Goal: Use online tool/utility: Utilize a website feature to perform a specific function

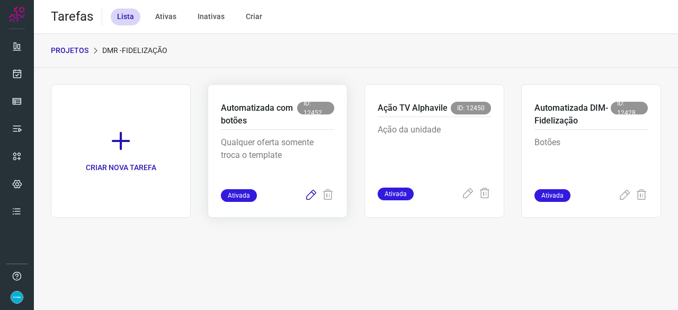
click at [311, 195] on icon at bounding box center [311, 195] width 13 height 13
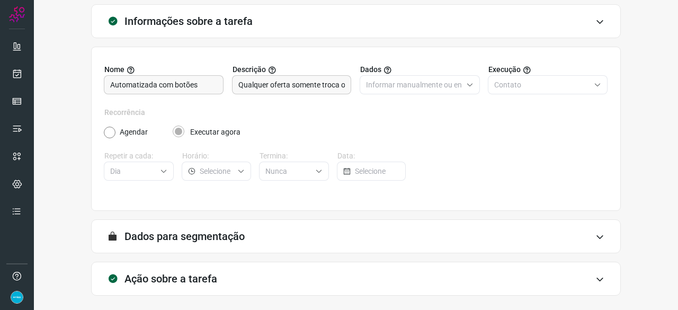
scroll to position [103, 0]
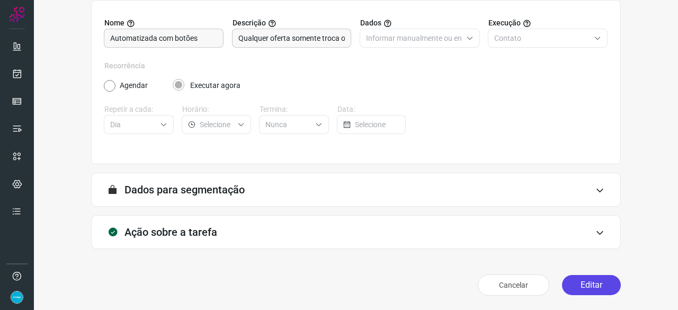
click at [603, 283] on button "Editar" at bounding box center [591, 285] width 59 height 20
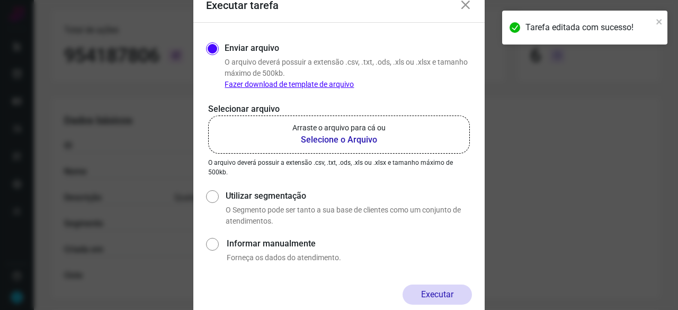
click at [320, 139] on b "Selecione o Arquivo" at bounding box center [338, 139] width 93 height 13
click at [0, 0] on input "Arraste o arquivo para cá ou Selecione o Arquivo" at bounding box center [0, 0] width 0 height 0
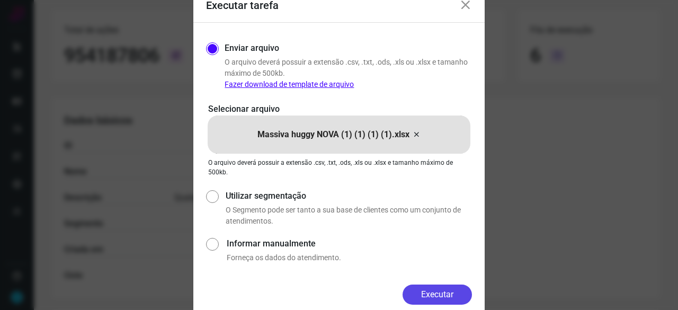
click at [441, 294] on button "Executar" at bounding box center [437, 294] width 69 height 20
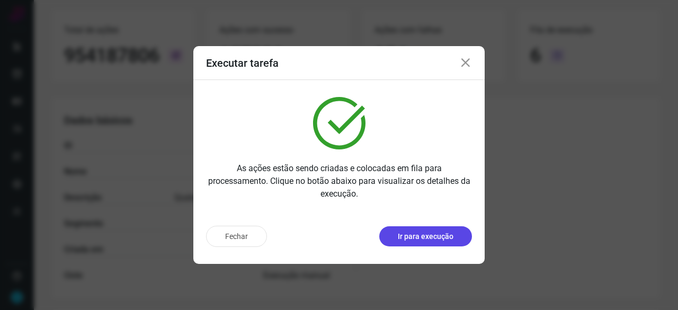
click at [399, 238] on p "Ir para execução" at bounding box center [426, 236] width 56 height 11
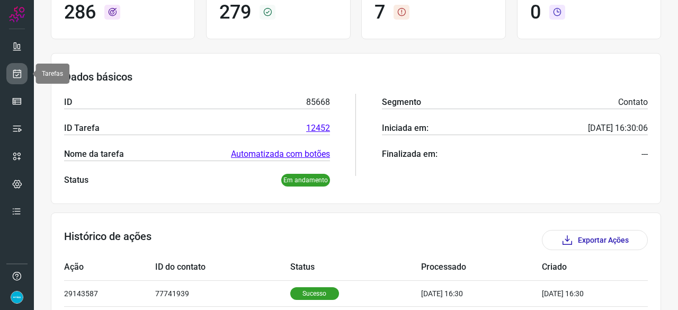
click at [18, 78] on icon at bounding box center [17, 73] width 11 height 11
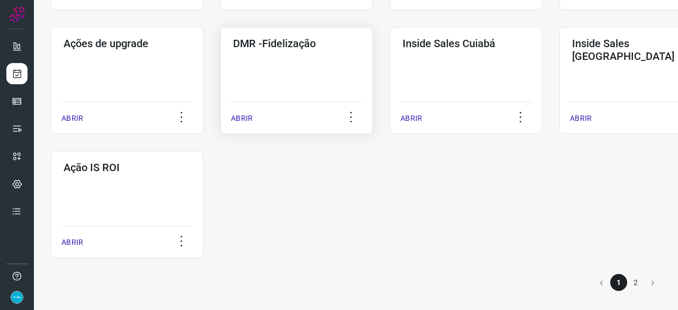
click at [247, 120] on p "ABRIR" at bounding box center [242, 118] width 22 height 11
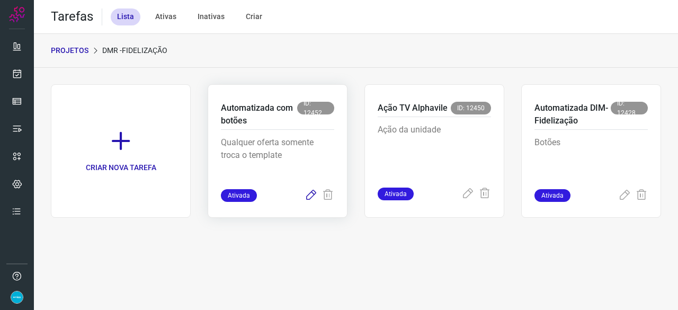
click at [314, 195] on icon at bounding box center [311, 195] width 13 height 13
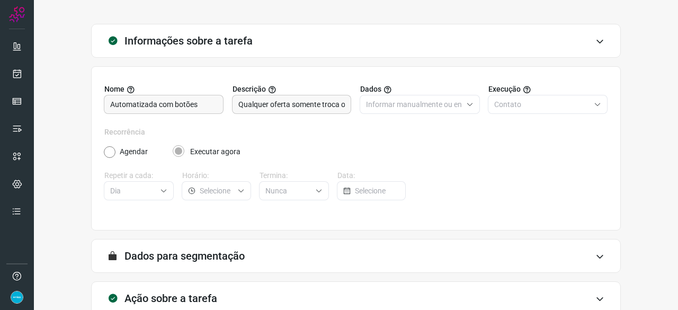
scroll to position [103, 0]
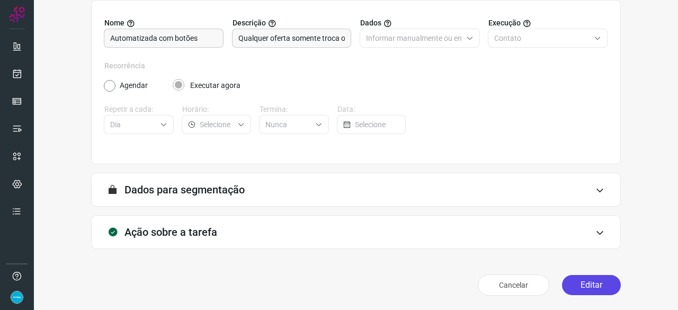
click at [575, 283] on button "Editar" at bounding box center [591, 285] width 59 height 20
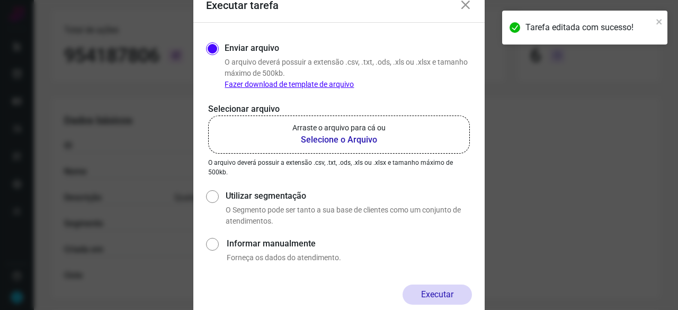
click at [334, 137] on b "Selecione o Arquivo" at bounding box center [338, 139] width 93 height 13
click at [0, 0] on input "Arraste o arquivo para cá ou Selecione o Arquivo" at bounding box center [0, 0] width 0 height 0
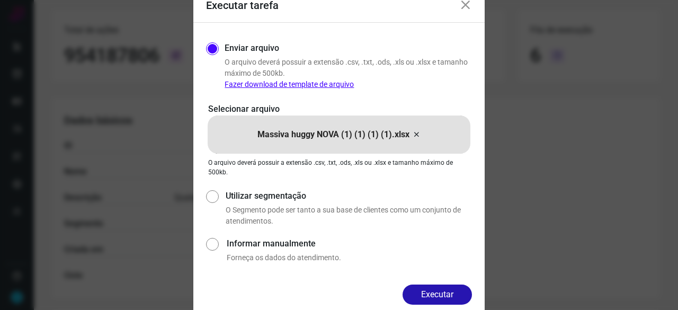
click at [414, 296] on button "Executar" at bounding box center [437, 294] width 69 height 20
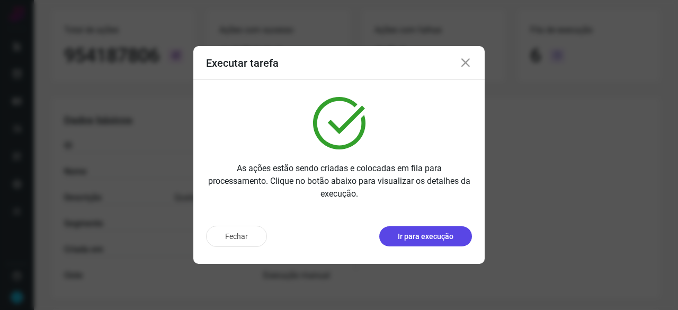
click at [428, 242] on button "Ir para execução" at bounding box center [425, 236] width 93 height 20
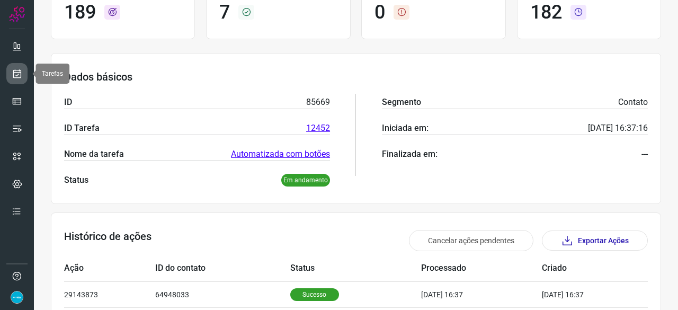
click at [18, 69] on icon at bounding box center [17, 73] width 11 height 11
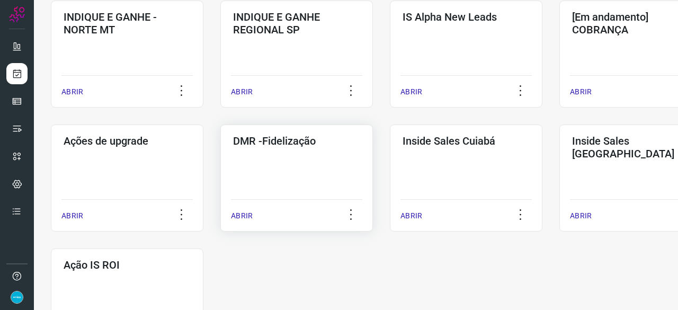
click at [243, 210] on p "ABRIR" at bounding box center [242, 215] width 22 height 11
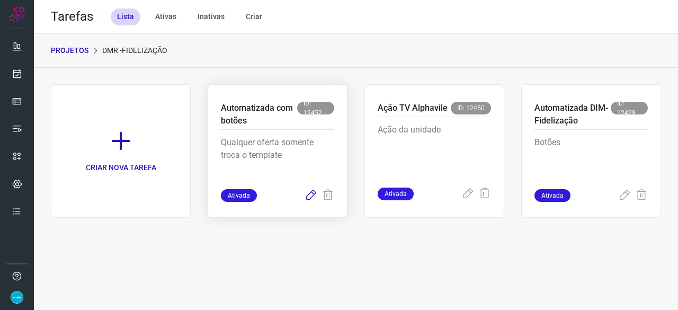
click at [309, 193] on icon at bounding box center [311, 195] width 13 height 13
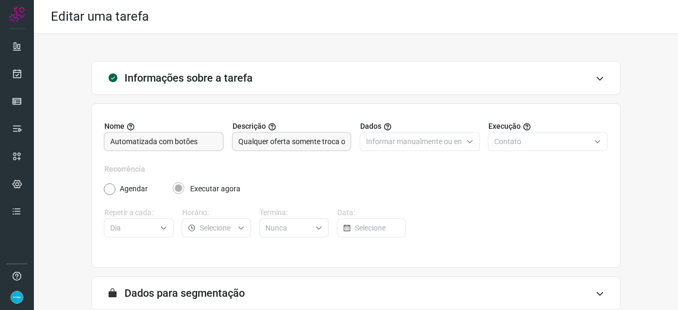
scroll to position [103, 0]
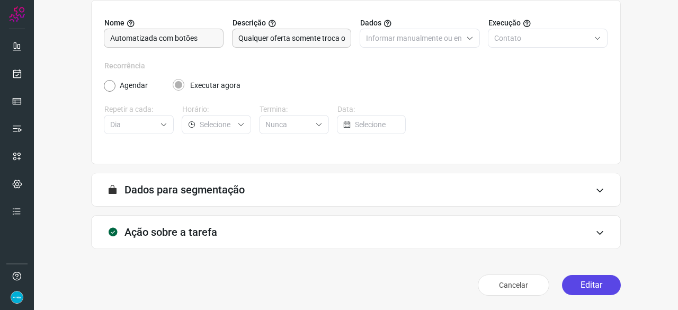
click at [604, 289] on button "Editar" at bounding box center [591, 285] width 59 height 20
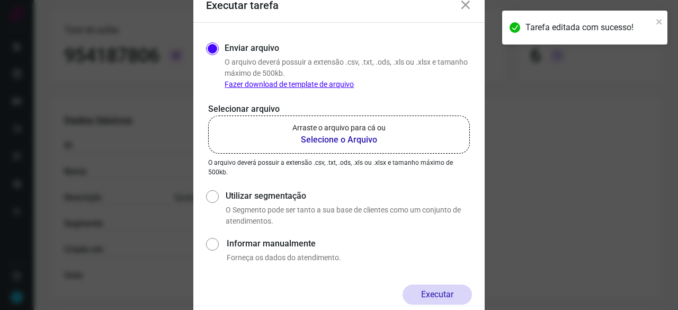
click at [332, 144] on b "Selecione o Arquivo" at bounding box center [338, 139] width 93 height 13
click at [0, 0] on input "Arraste o arquivo para cá ou Selecione o Arquivo" at bounding box center [0, 0] width 0 height 0
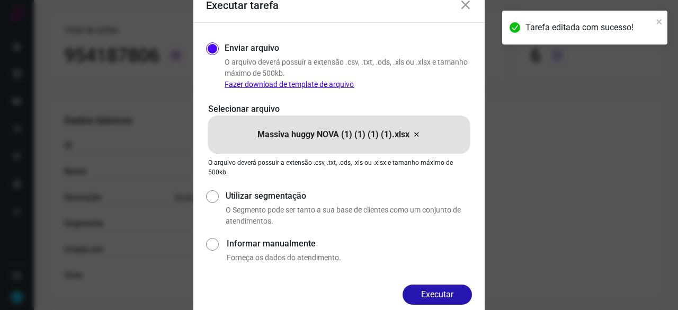
click at [440, 292] on button "Executar" at bounding box center [437, 294] width 69 height 20
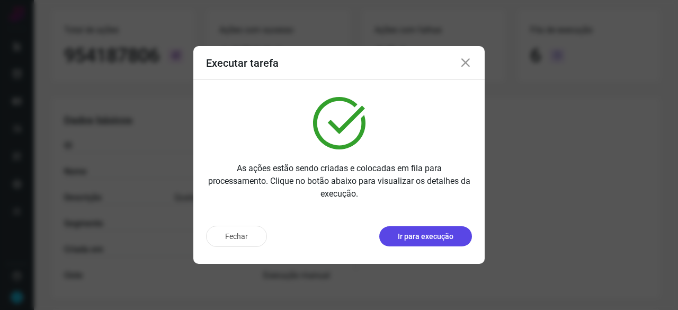
click at [434, 235] on p "Ir para execução" at bounding box center [426, 236] width 56 height 11
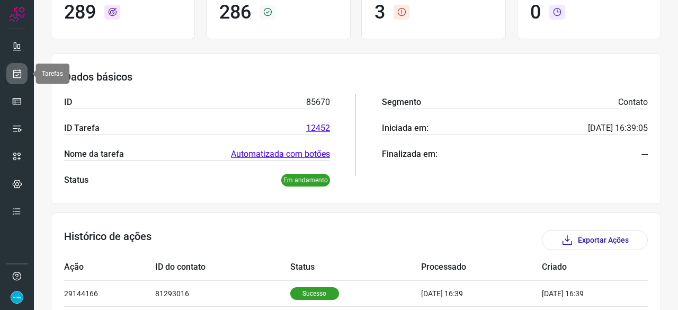
click at [22, 74] on icon at bounding box center [17, 73] width 11 height 11
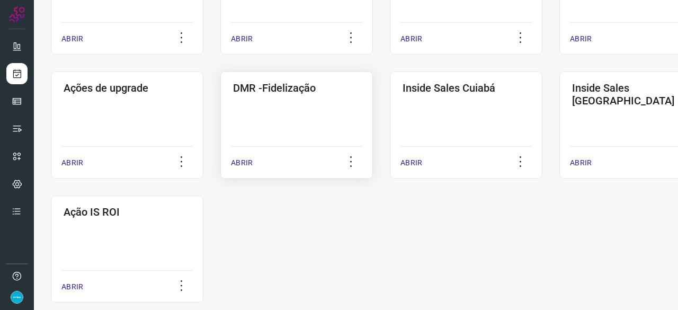
click at [237, 164] on p "ABRIR" at bounding box center [242, 162] width 22 height 11
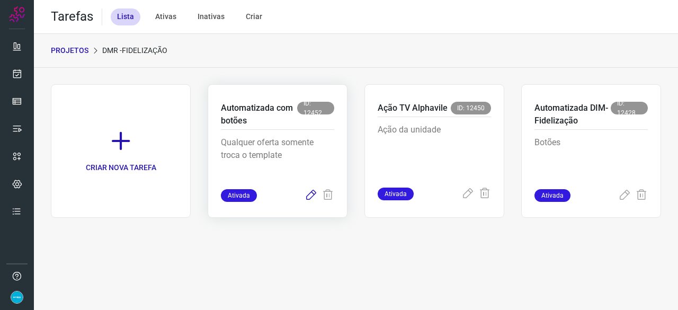
click at [313, 190] on icon at bounding box center [311, 195] width 13 height 13
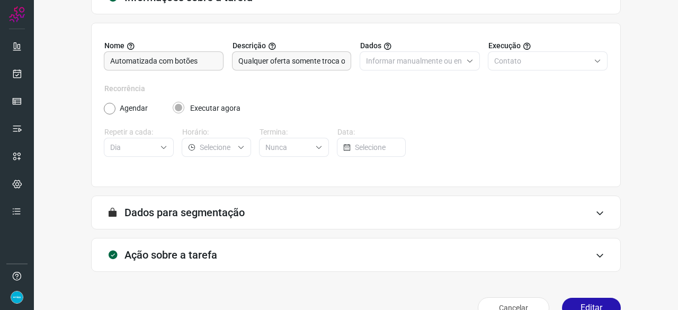
scroll to position [103, 0]
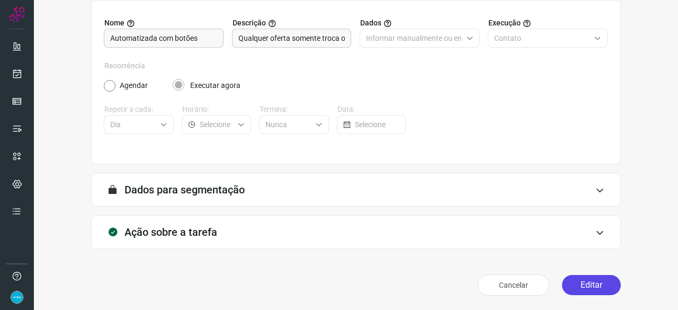
click at [575, 287] on button "Editar" at bounding box center [591, 285] width 59 height 20
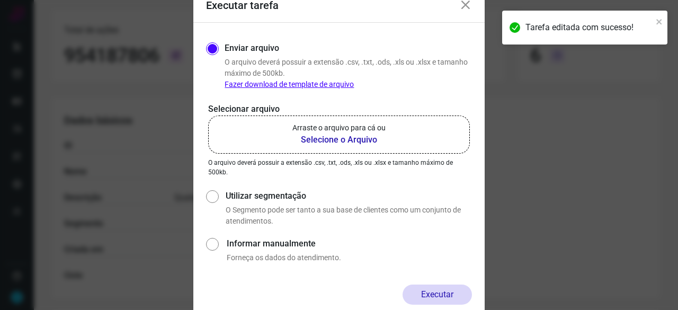
click at [327, 141] on b "Selecione o Arquivo" at bounding box center [338, 139] width 93 height 13
click at [0, 0] on input "Arraste o arquivo para cá ou Selecione o Arquivo" at bounding box center [0, 0] width 0 height 0
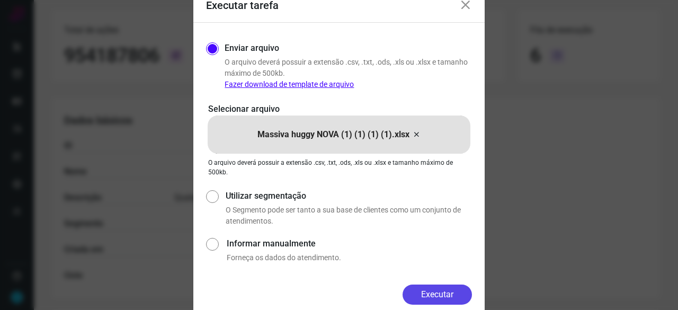
click at [448, 291] on button "Executar" at bounding box center [437, 294] width 69 height 20
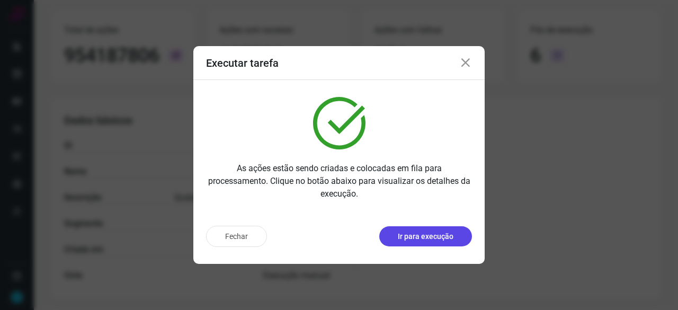
click at [432, 239] on p "Ir para execução" at bounding box center [426, 236] width 56 height 11
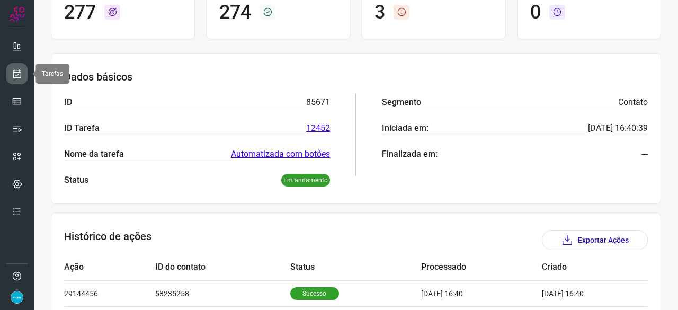
click at [19, 75] on icon at bounding box center [17, 73] width 11 height 11
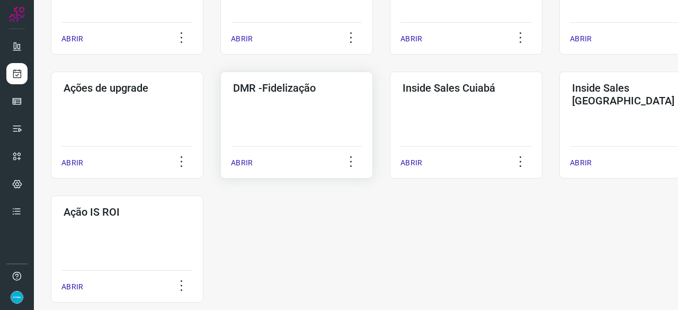
click at [242, 163] on p "ABRIR" at bounding box center [242, 162] width 22 height 11
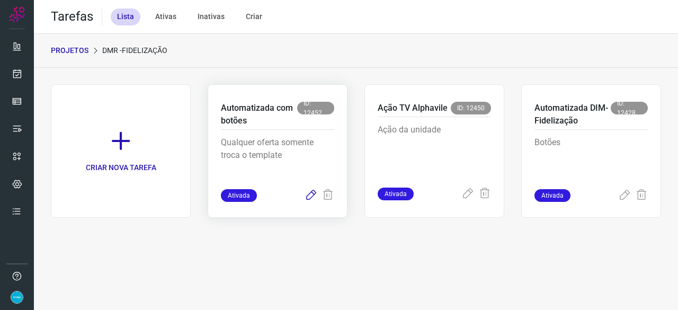
click at [308, 194] on icon at bounding box center [311, 195] width 13 height 13
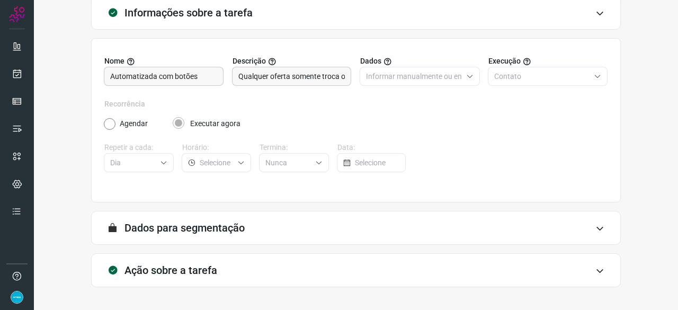
scroll to position [103, 0]
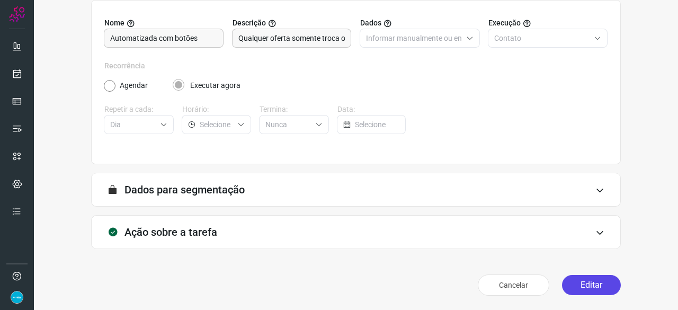
click at [596, 287] on button "Editar" at bounding box center [591, 285] width 59 height 20
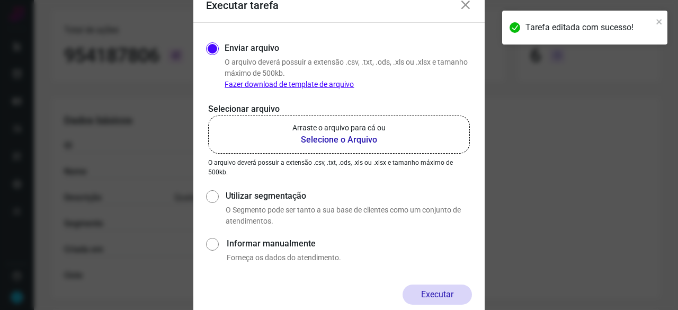
click at [344, 140] on b "Selecione o Arquivo" at bounding box center [338, 139] width 93 height 13
click at [0, 0] on input "Arraste o arquivo para cá ou Selecione o Arquivo" at bounding box center [0, 0] width 0 height 0
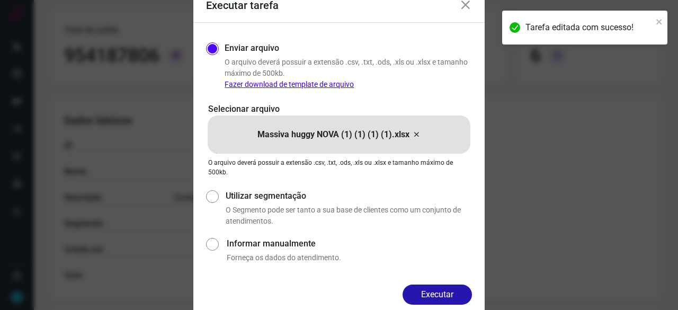
click at [432, 289] on button "Executar" at bounding box center [437, 294] width 69 height 20
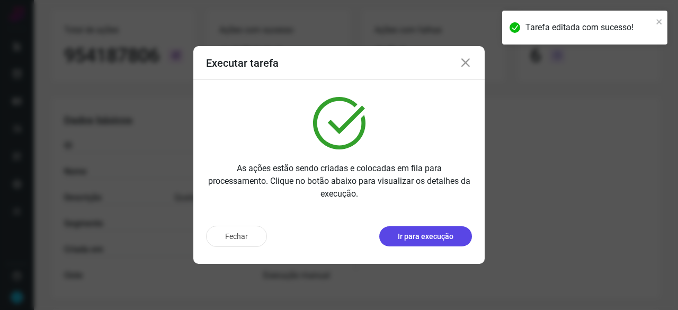
click at [412, 244] on button "Ir para execução" at bounding box center [425, 236] width 93 height 20
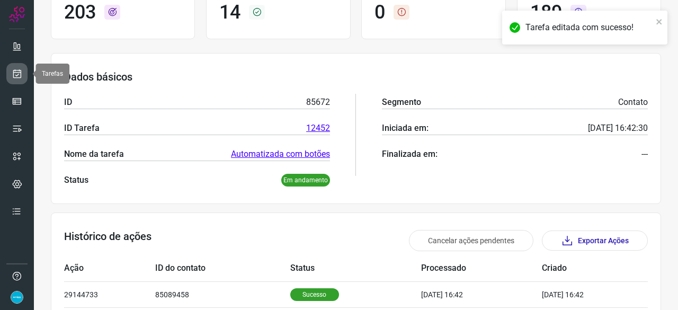
click at [13, 72] on icon at bounding box center [17, 73] width 11 height 11
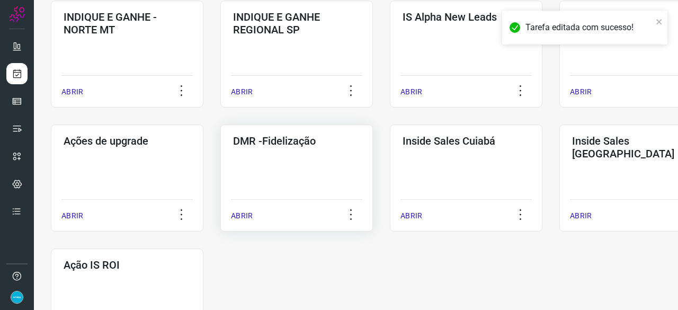
click at [239, 217] on p "ABRIR" at bounding box center [242, 215] width 22 height 11
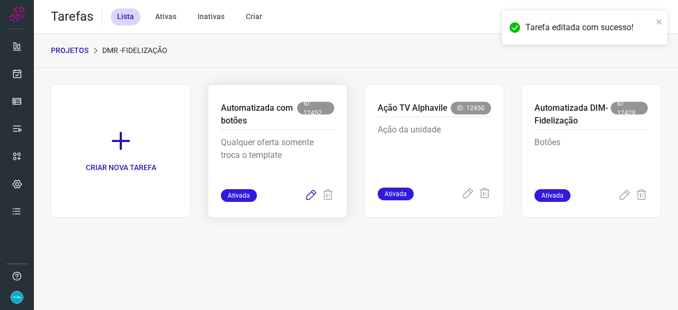
click at [312, 194] on icon at bounding box center [311, 195] width 13 height 13
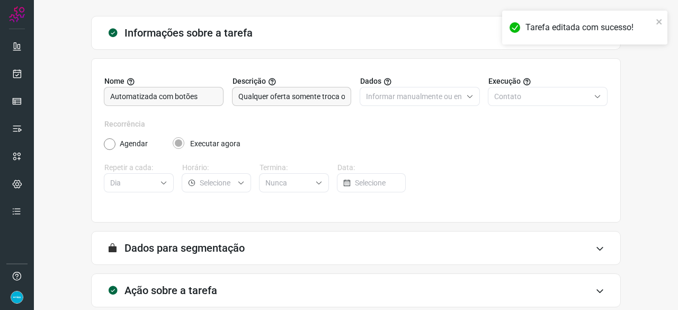
scroll to position [103, 0]
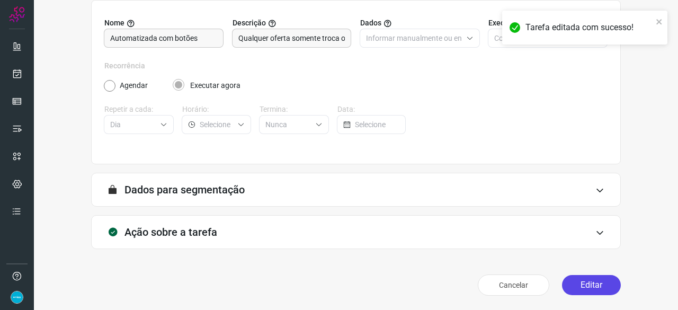
click at [562, 287] on button "Editar" at bounding box center [591, 285] width 59 height 20
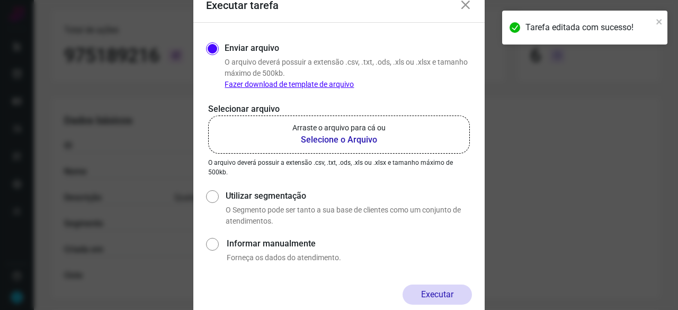
click at [322, 141] on b "Selecione o Arquivo" at bounding box center [338, 139] width 93 height 13
click at [0, 0] on input "Arraste o arquivo para cá ou Selecione o Arquivo" at bounding box center [0, 0] width 0 height 0
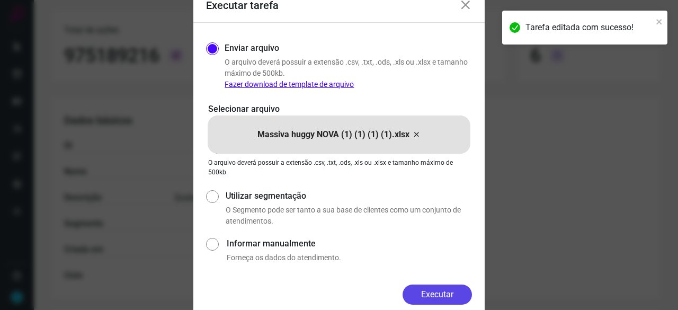
click at [419, 293] on button "Executar" at bounding box center [437, 294] width 69 height 20
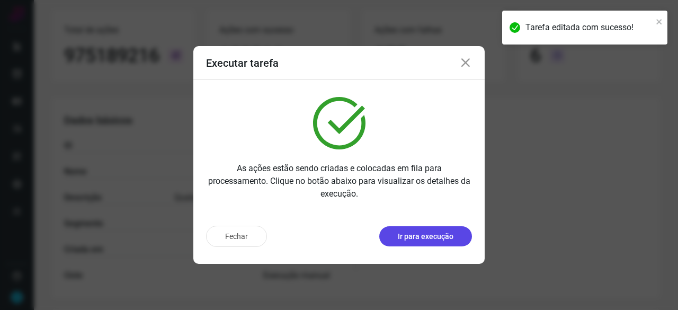
click at [428, 238] on p "Ir para execução" at bounding box center [426, 236] width 56 height 11
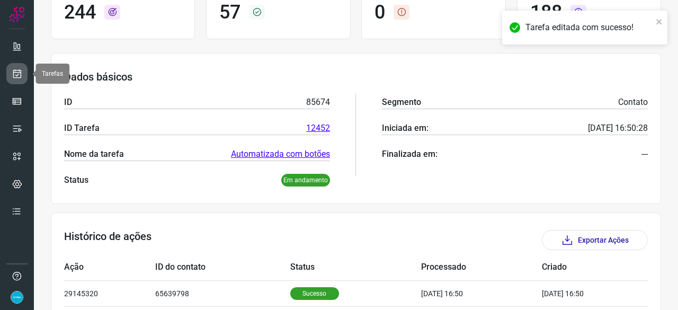
click at [14, 75] on icon at bounding box center [17, 73] width 11 height 11
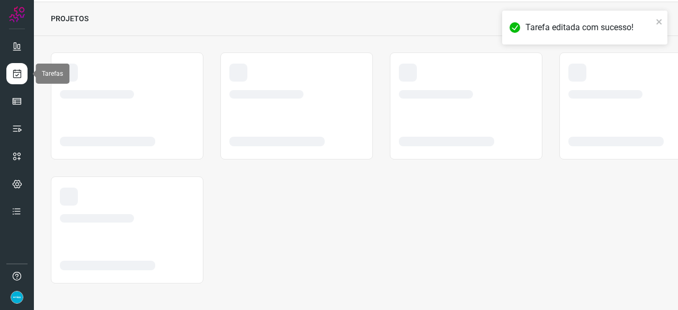
scroll to position [32, 0]
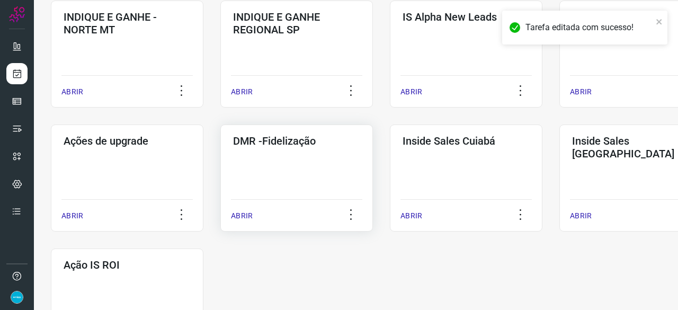
click at [238, 212] on p "ABRIR" at bounding box center [242, 215] width 22 height 11
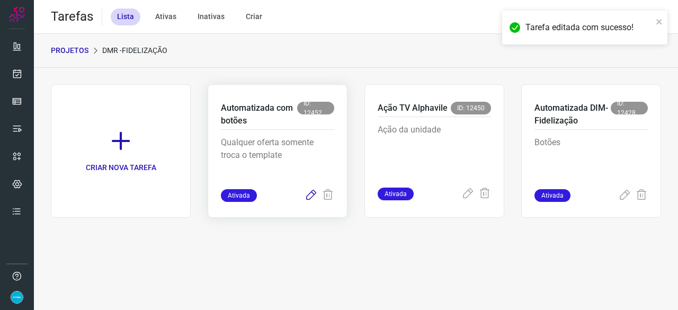
click at [310, 195] on icon at bounding box center [311, 195] width 13 height 13
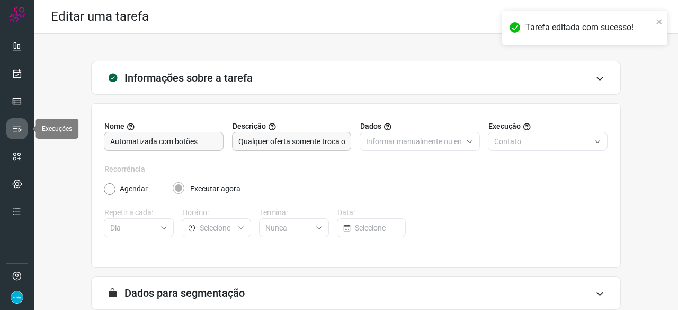
click at [20, 127] on icon at bounding box center [17, 128] width 11 height 11
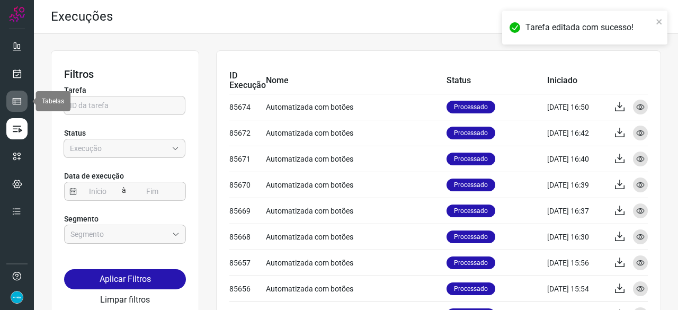
click at [19, 102] on icon at bounding box center [17, 101] width 11 height 11
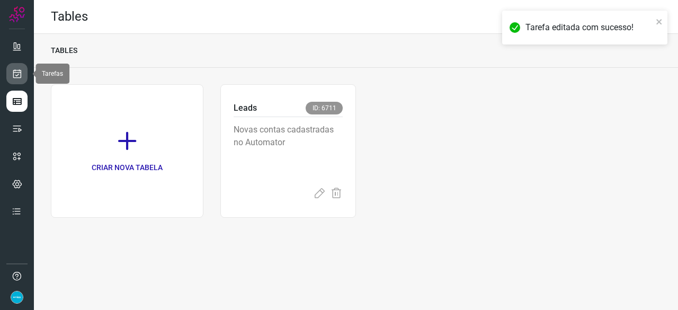
click at [18, 73] on icon at bounding box center [17, 73] width 11 height 11
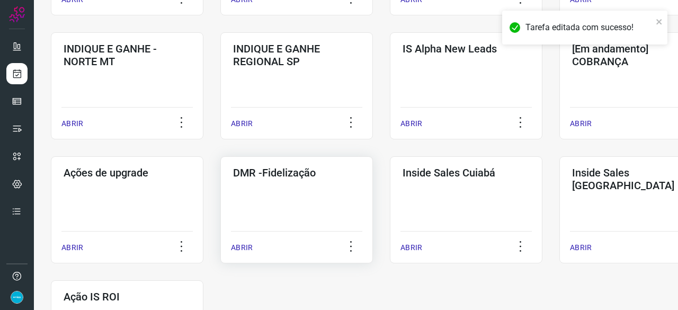
click at [246, 247] on p "ABRIR" at bounding box center [242, 247] width 22 height 11
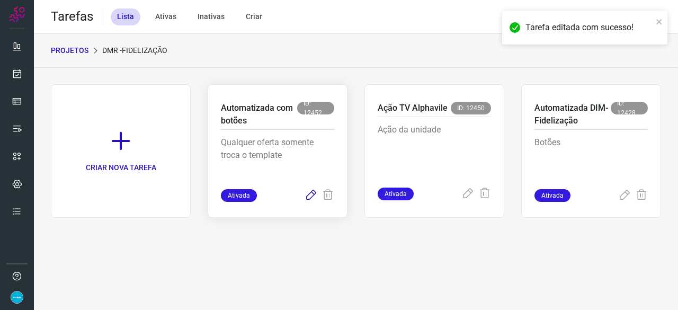
click at [314, 193] on icon at bounding box center [311, 195] width 13 height 13
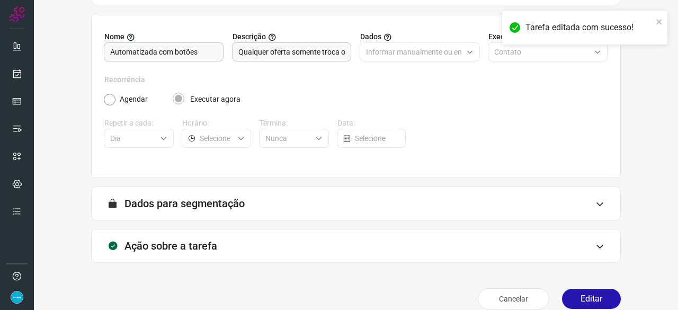
scroll to position [103, 0]
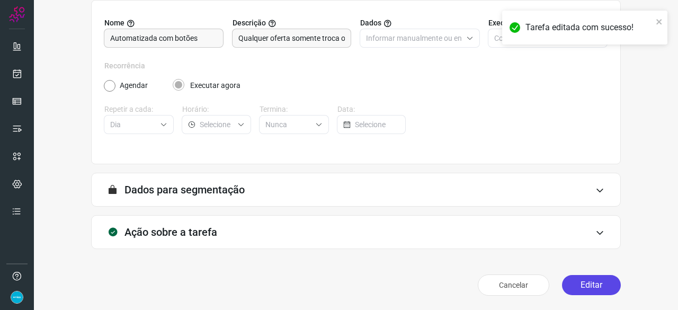
click at [569, 285] on button "Editar" at bounding box center [591, 285] width 59 height 20
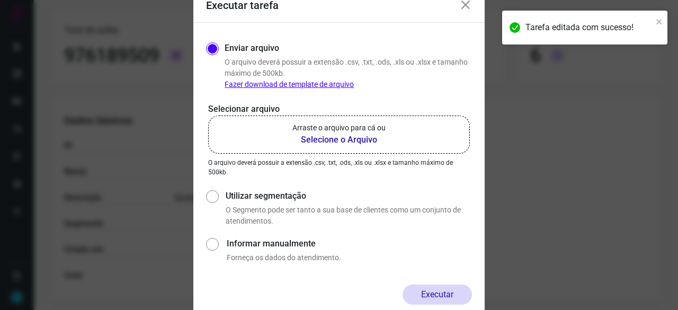
click at [317, 138] on b "Selecione o Arquivo" at bounding box center [338, 139] width 93 height 13
click at [0, 0] on input "Arraste o arquivo para cá ou Selecione o Arquivo" at bounding box center [0, 0] width 0 height 0
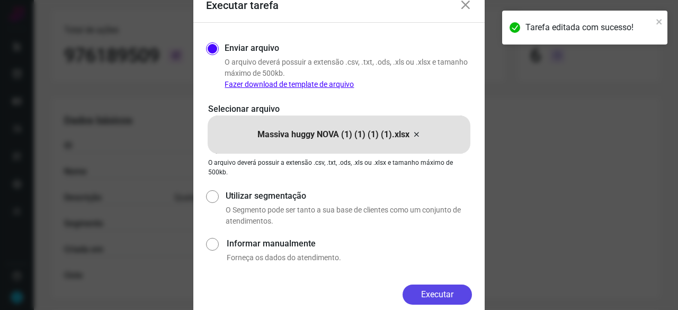
click at [446, 290] on button "Executar" at bounding box center [437, 294] width 69 height 20
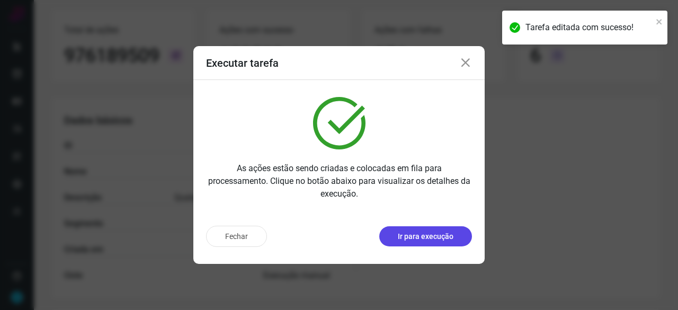
click at [439, 239] on p "Ir para execução" at bounding box center [426, 236] width 56 height 11
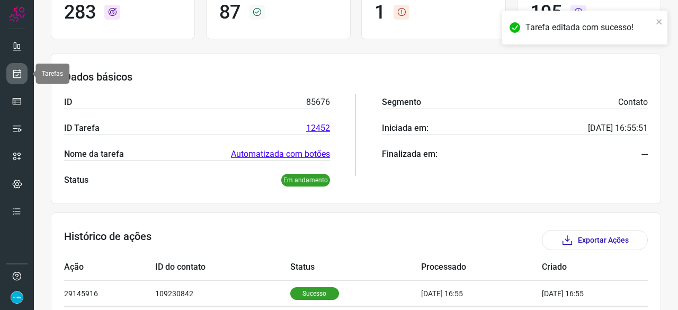
click at [18, 68] on icon at bounding box center [17, 73] width 11 height 11
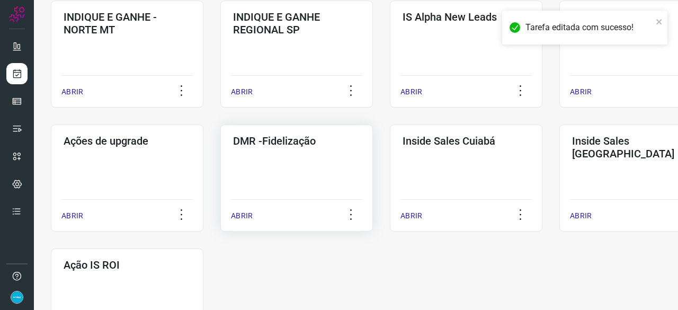
click at [240, 220] on p "ABRIR" at bounding box center [242, 215] width 22 height 11
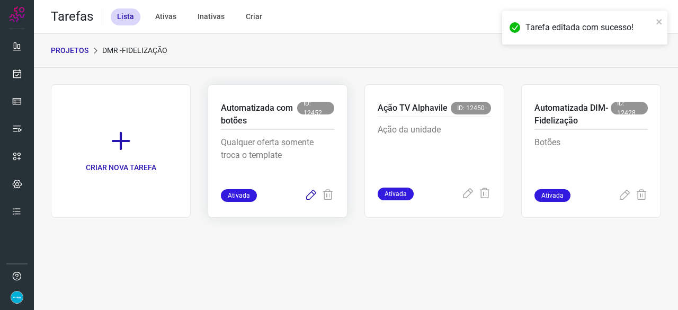
click at [311, 193] on icon at bounding box center [311, 195] width 13 height 13
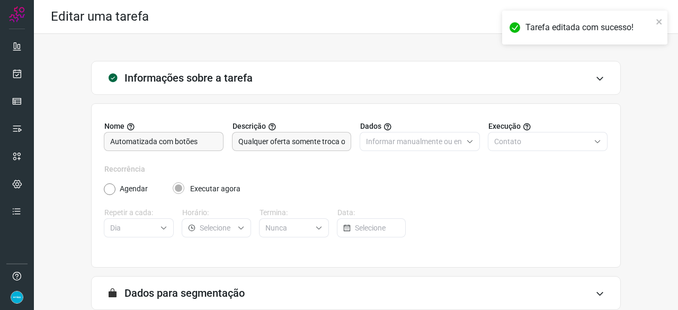
scroll to position [103, 0]
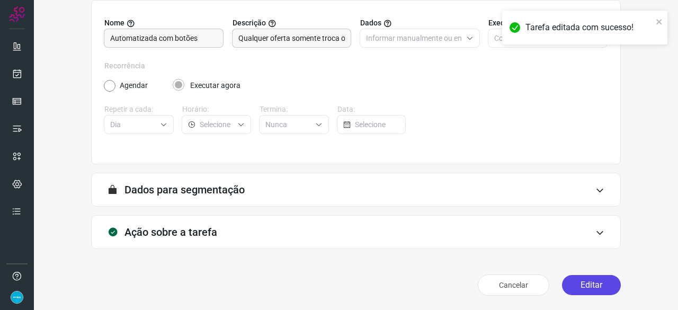
click at [582, 283] on button "Editar" at bounding box center [591, 285] width 59 height 20
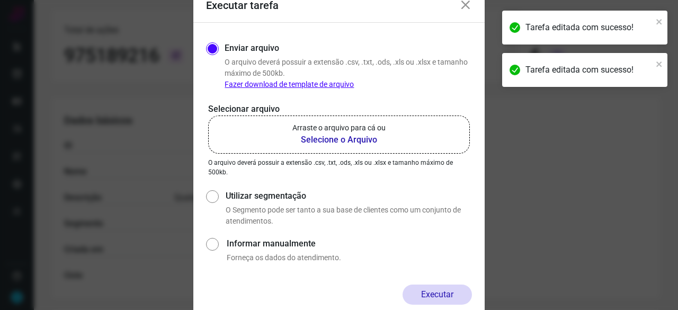
click at [325, 138] on b "Selecione o Arquivo" at bounding box center [338, 139] width 93 height 13
click at [0, 0] on input "Arraste o arquivo para cá ou Selecione o Arquivo" at bounding box center [0, 0] width 0 height 0
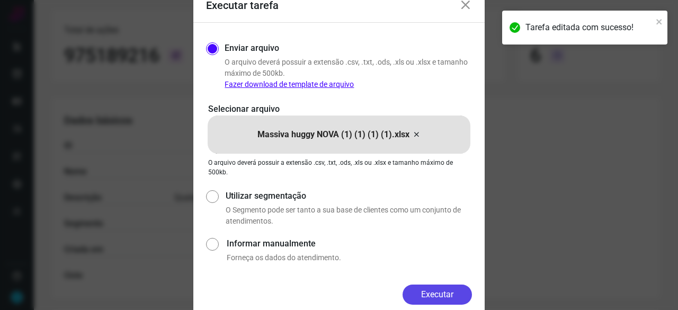
click at [437, 295] on button "Executar" at bounding box center [437, 294] width 69 height 20
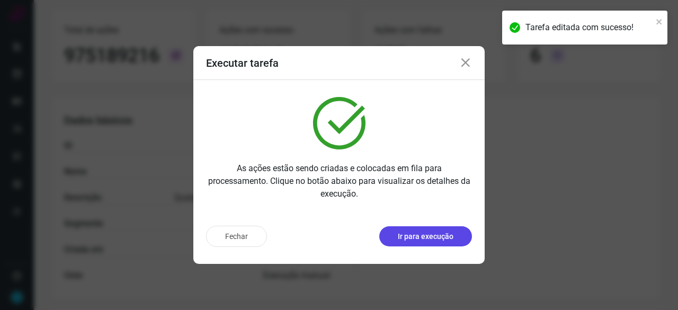
click at [425, 240] on p "Ir para execução" at bounding box center [426, 236] width 56 height 11
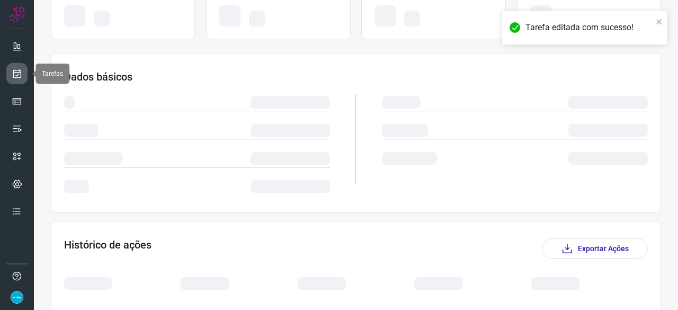
click at [22, 71] on link at bounding box center [16, 73] width 21 height 21
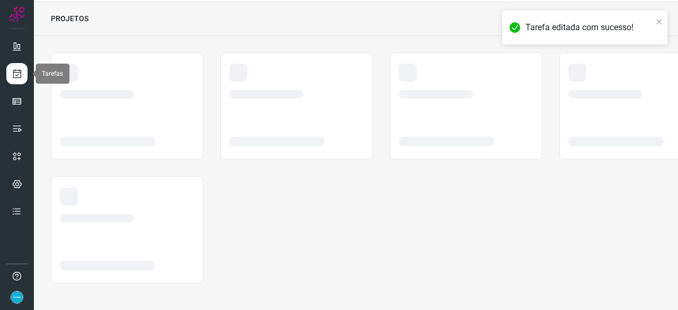
scroll to position [32, 0]
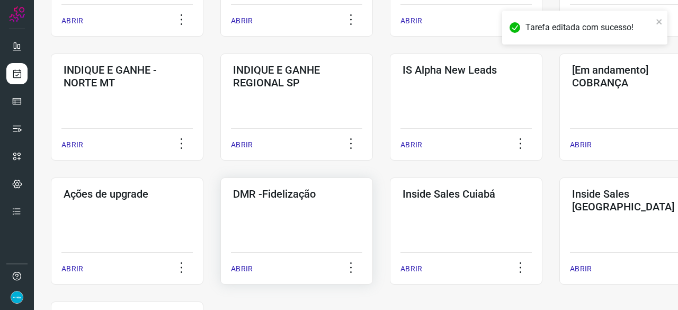
click at [246, 265] on p "ABRIR" at bounding box center [242, 268] width 22 height 11
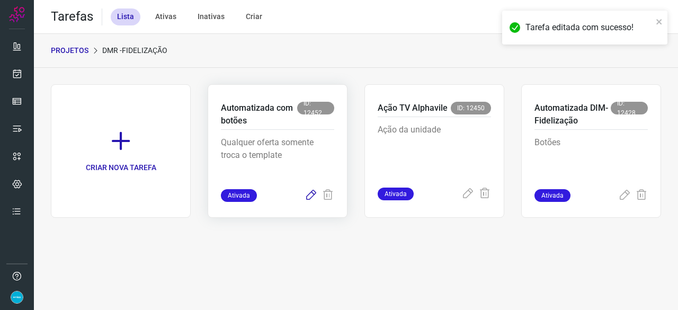
click at [311, 198] on icon at bounding box center [311, 195] width 13 height 13
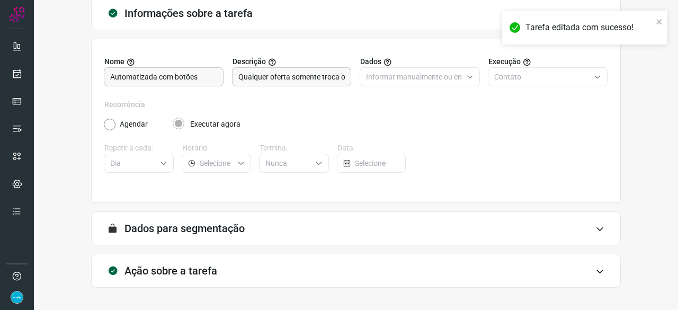
scroll to position [103, 0]
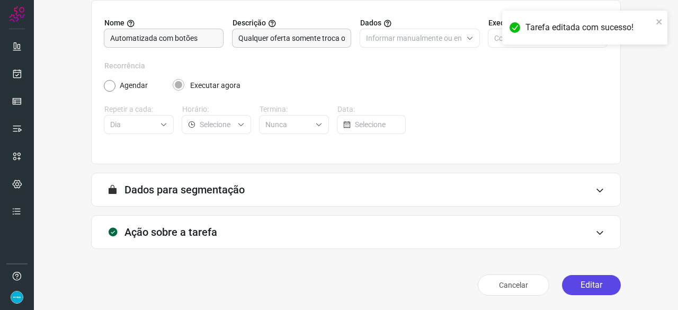
click at [584, 288] on button "Editar" at bounding box center [591, 285] width 59 height 20
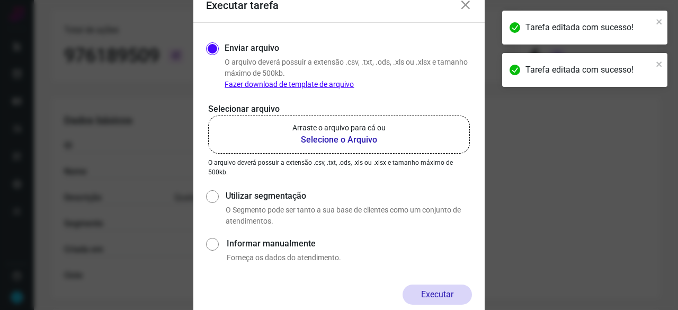
click at [312, 141] on b "Selecione o Arquivo" at bounding box center [338, 139] width 93 height 13
click at [0, 0] on input "Arraste o arquivo para cá ou Selecione o Arquivo" at bounding box center [0, 0] width 0 height 0
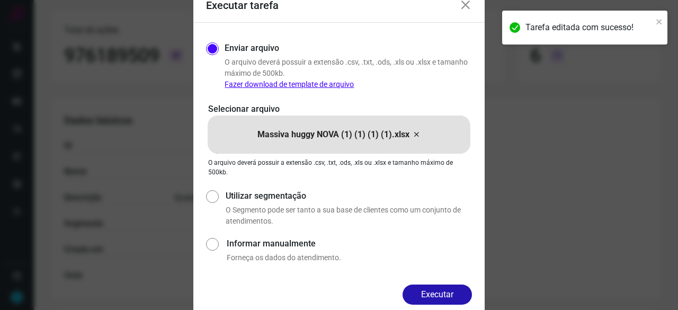
click at [451, 295] on button "Executar" at bounding box center [437, 294] width 69 height 20
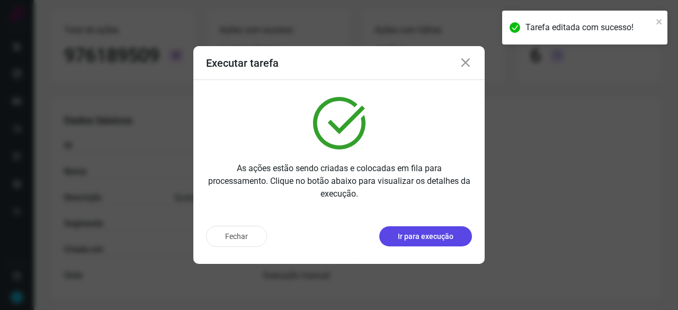
click at [416, 243] on button "Ir para execução" at bounding box center [425, 236] width 93 height 20
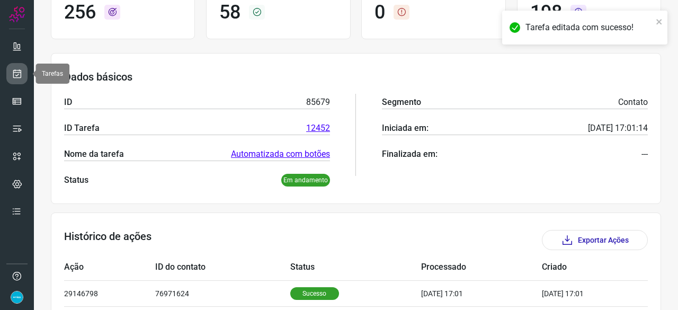
click at [21, 68] on icon at bounding box center [17, 73] width 11 height 11
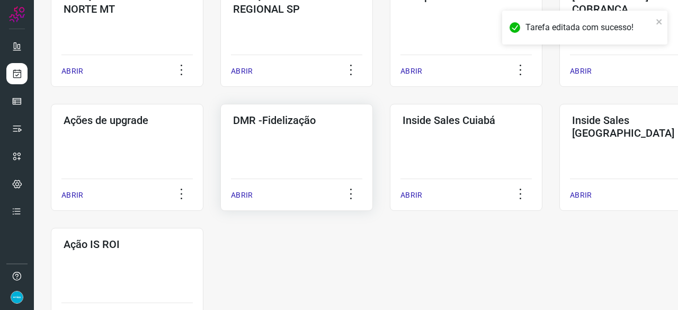
scroll to position [508, 0]
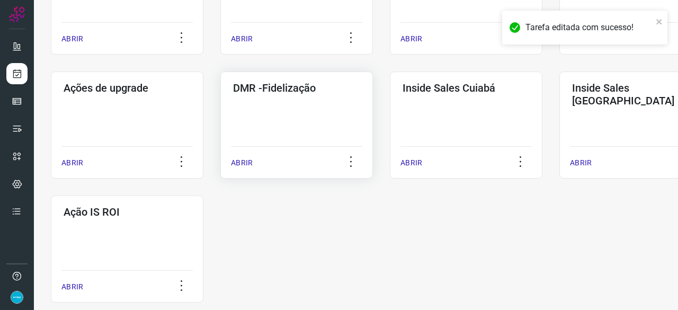
click at [241, 163] on p "ABRIR" at bounding box center [242, 162] width 22 height 11
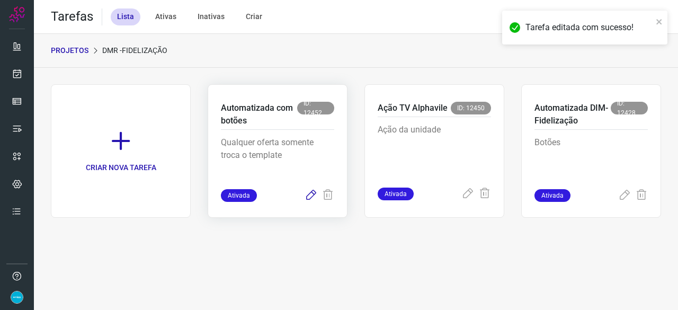
click at [308, 195] on icon at bounding box center [311, 195] width 13 height 13
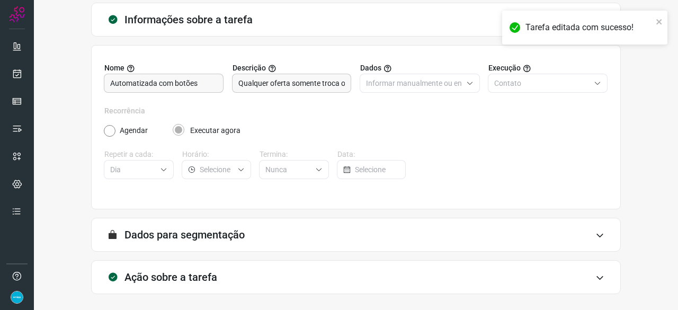
scroll to position [103, 0]
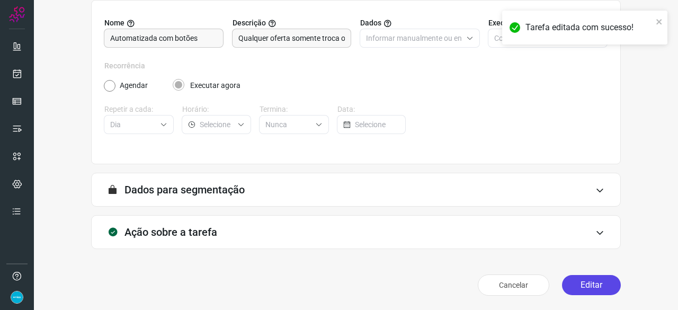
click at [604, 288] on button "Editar" at bounding box center [591, 285] width 59 height 20
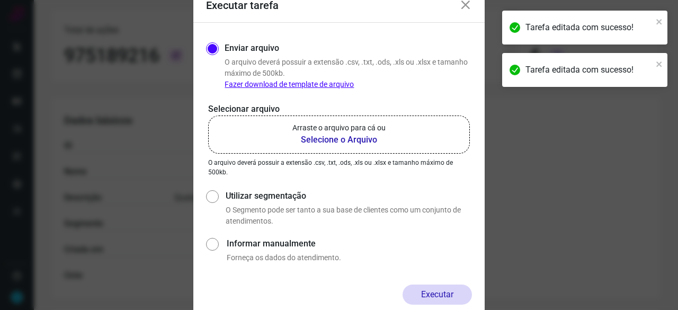
click at [324, 141] on b "Selecione o Arquivo" at bounding box center [338, 139] width 93 height 13
click at [0, 0] on input "Arraste o arquivo para cá ou Selecione o Arquivo" at bounding box center [0, 0] width 0 height 0
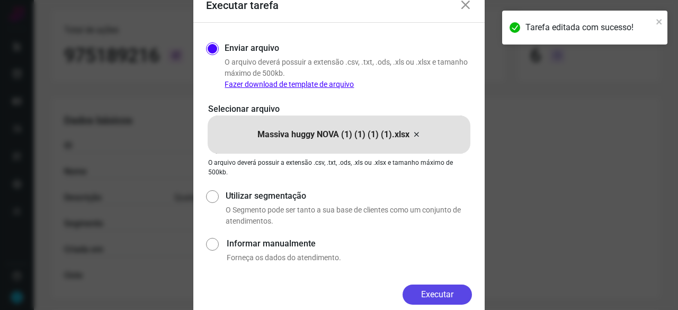
click at [458, 288] on button "Executar" at bounding box center [437, 294] width 69 height 20
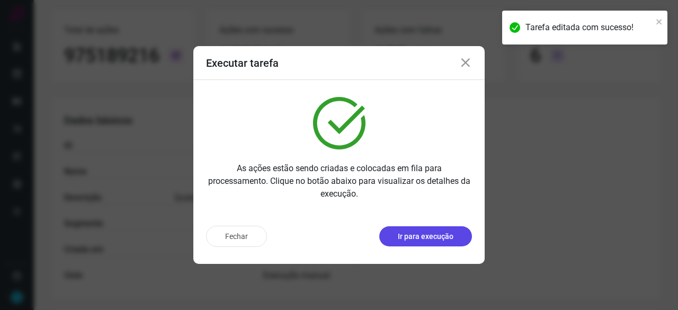
click at [432, 239] on p "Ir para execução" at bounding box center [426, 236] width 56 height 11
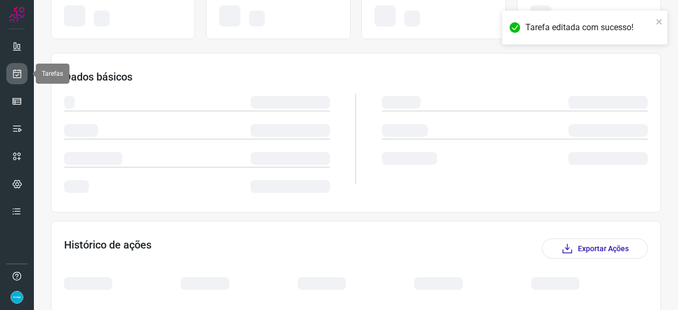
click at [19, 73] on icon at bounding box center [17, 73] width 11 height 11
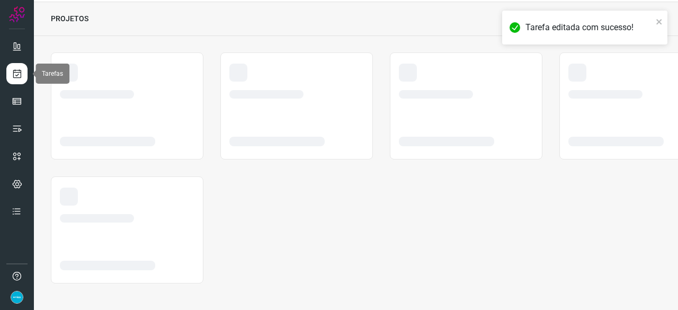
scroll to position [32, 0]
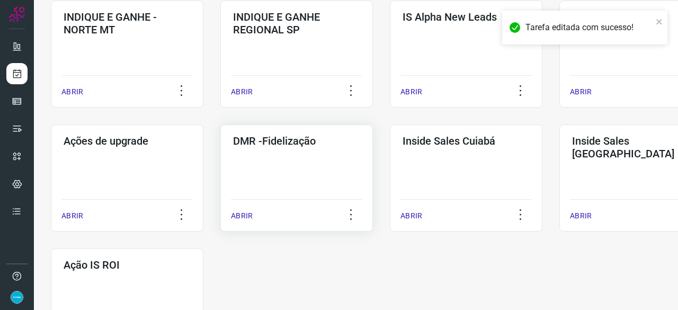
click at [240, 219] on p "ABRIR" at bounding box center [242, 215] width 22 height 11
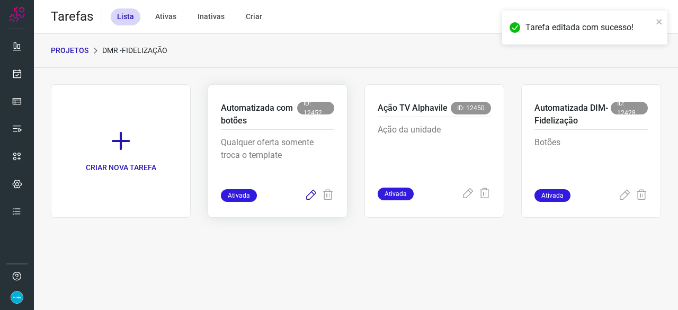
click at [308, 195] on icon at bounding box center [311, 195] width 13 height 13
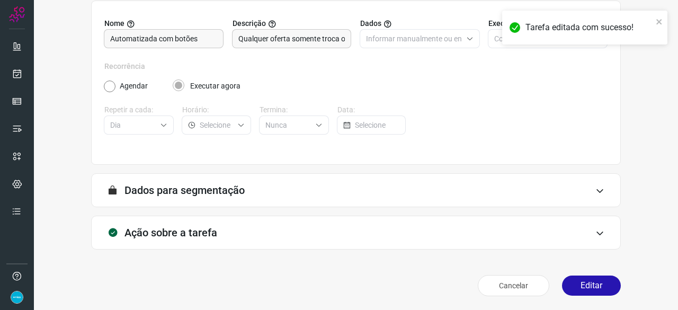
scroll to position [103, 0]
click at [594, 281] on button "Editar" at bounding box center [591, 285] width 59 height 20
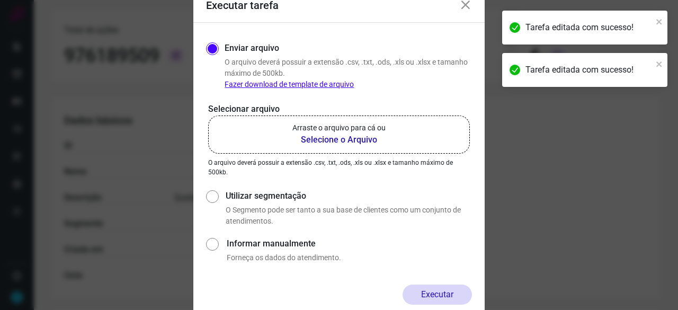
click at [340, 140] on b "Selecione o Arquivo" at bounding box center [338, 139] width 93 height 13
click at [0, 0] on input "Arraste o arquivo para cá ou Selecione o Arquivo" at bounding box center [0, 0] width 0 height 0
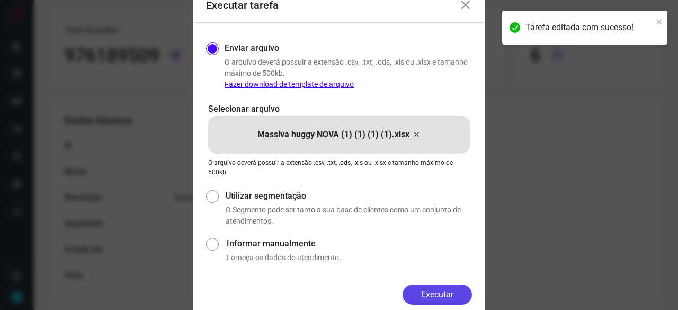
click at [439, 287] on button "Executar" at bounding box center [437, 294] width 69 height 20
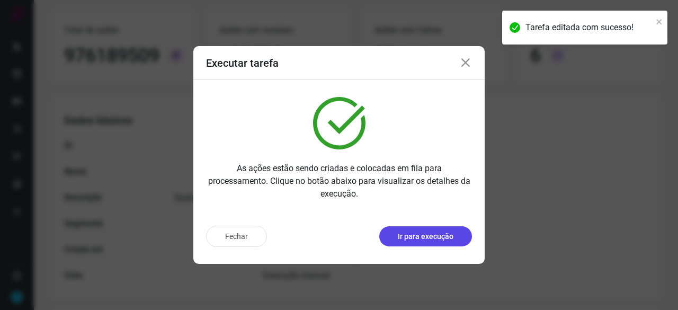
click at [450, 242] on p "Ir para execução" at bounding box center [426, 236] width 56 height 11
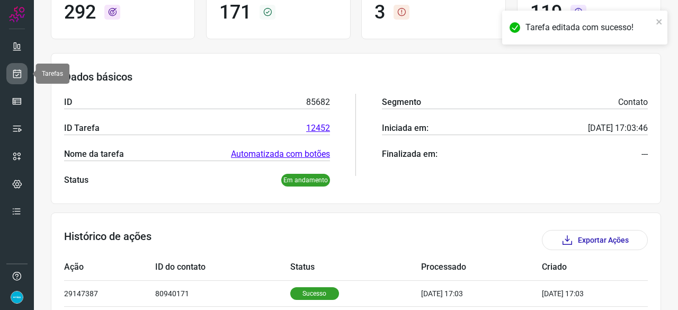
click at [15, 75] on icon at bounding box center [17, 73] width 11 height 11
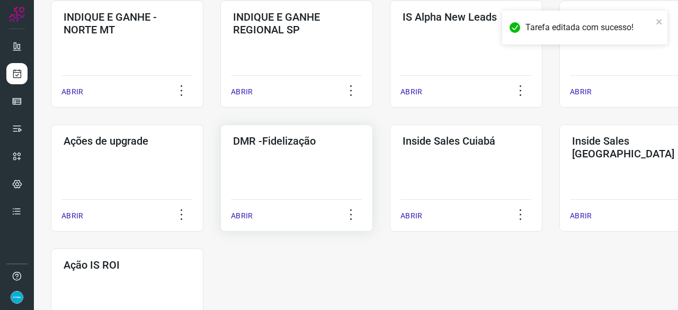
click at [245, 215] on p "ABRIR" at bounding box center [242, 215] width 22 height 11
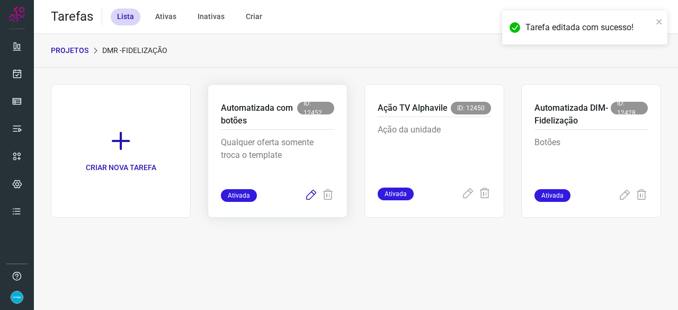
click at [308, 196] on icon at bounding box center [311, 195] width 13 height 13
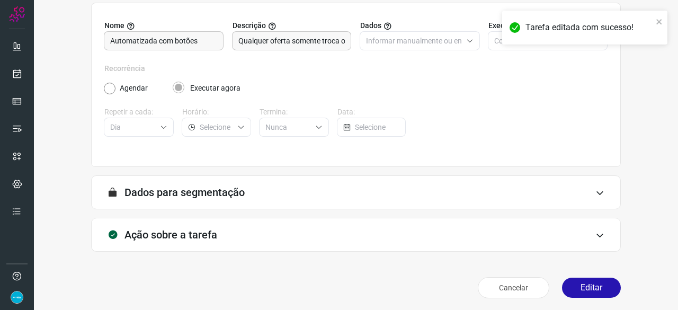
scroll to position [103, 0]
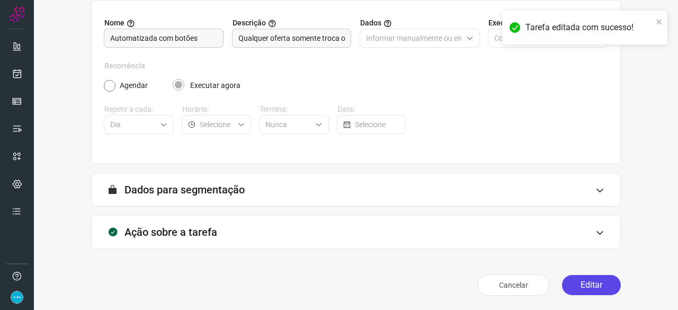
click at [586, 284] on button "Editar" at bounding box center [591, 285] width 59 height 20
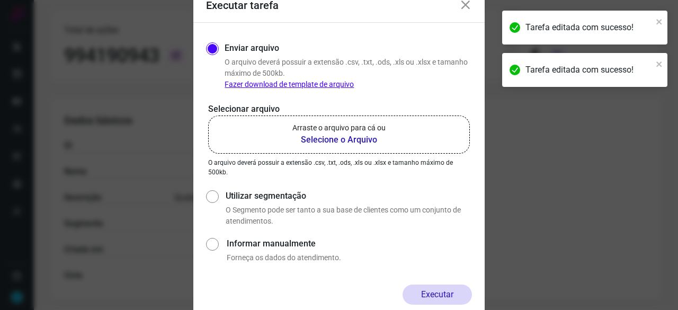
click at [340, 140] on b "Selecione o Arquivo" at bounding box center [338, 139] width 93 height 13
click at [0, 0] on input "Arraste o arquivo para cá ou Selecione o Arquivo" at bounding box center [0, 0] width 0 height 0
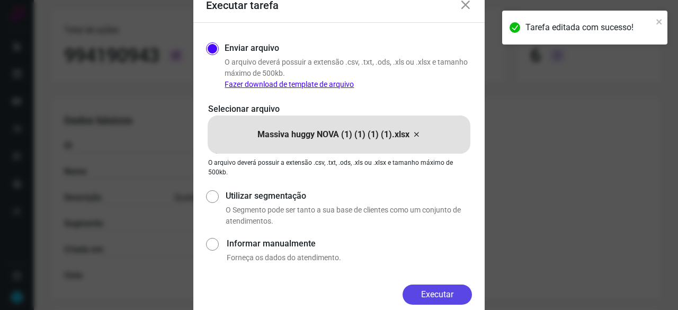
click at [439, 289] on button "Executar" at bounding box center [437, 294] width 69 height 20
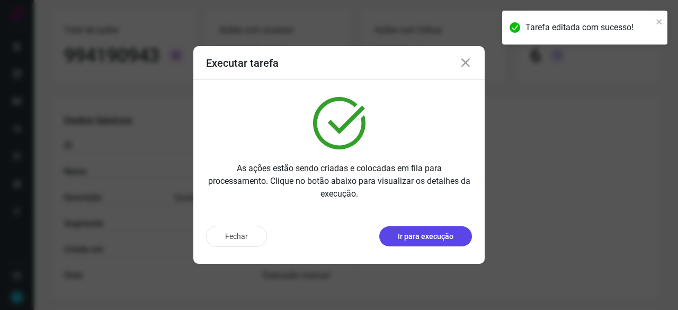
click at [405, 239] on p "Ir para execução" at bounding box center [426, 236] width 56 height 11
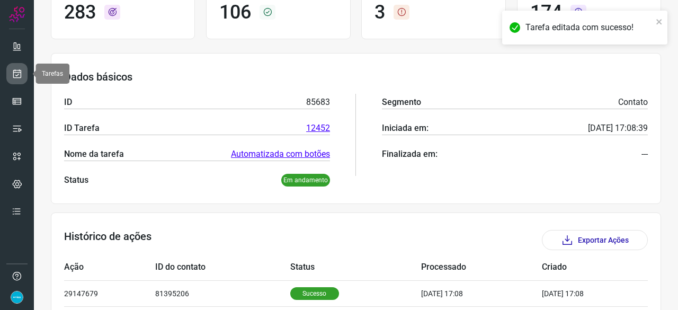
click at [19, 69] on icon at bounding box center [17, 73] width 11 height 11
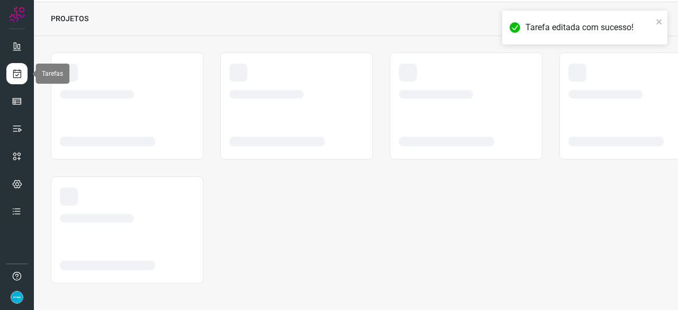
scroll to position [32, 0]
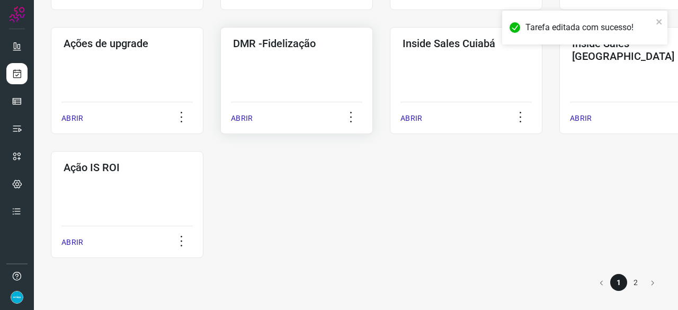
click at [245, 114] on p "ABRIR" at bounding box center [242, 118] width 22 height 11
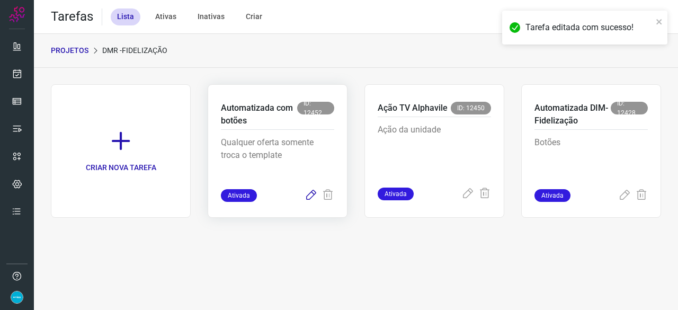
click at [309, 193] on icon at bounding box center [311, 195] width 13 height 13
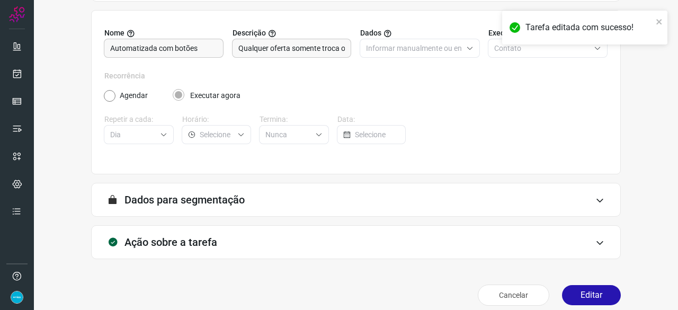
scroll to position [103, 0]
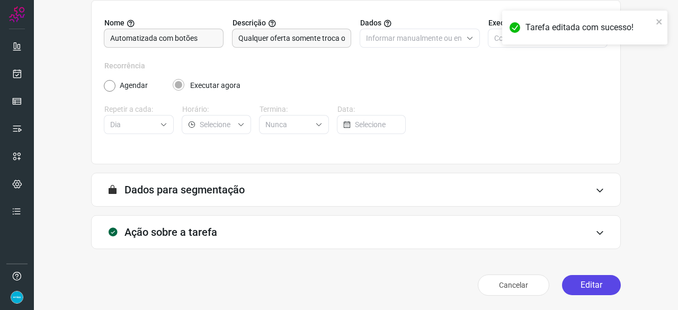
click at [607, 282] on button "Editar" at bounding box center [591, 285] width 59 height 20
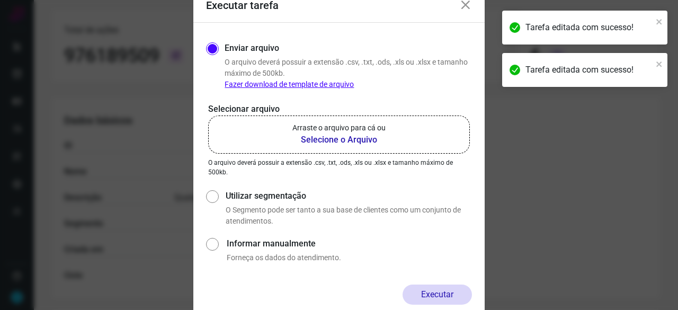
click at [351, 140] on b "Selecione o Arquivo" at bounding box center [338, 139] width 93 height 13
click at [0, 0] on input "Arraste o arquivo para cá ou Selecione o Arquivo" at bounding box center [0, 0] width 0 height 0
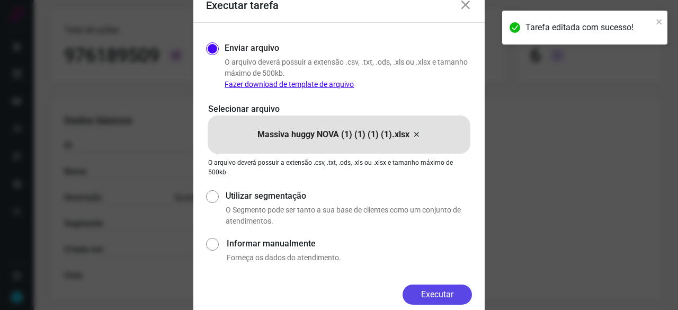
click at [424, 296] on button "Executar" at bounding box center [437, 294] width 69 height 20
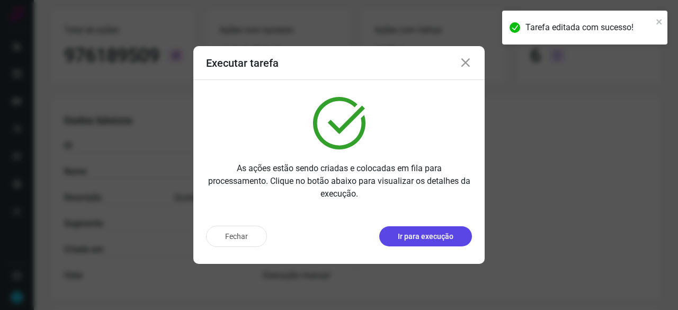
click at [418, 242] on button "Ir para execução" at bounding box center [425, 236] width 93 height 20
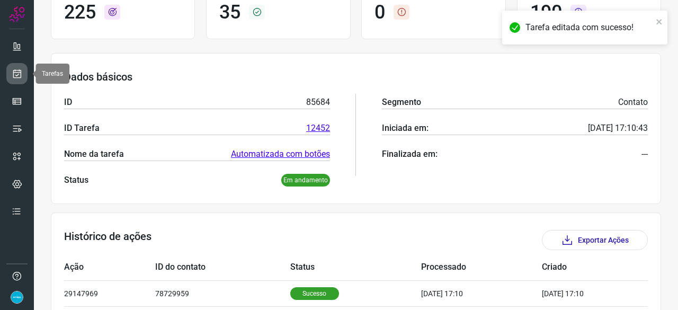
click at [18, 69] on icon at bounding box center [17, 73] width 11 height 11
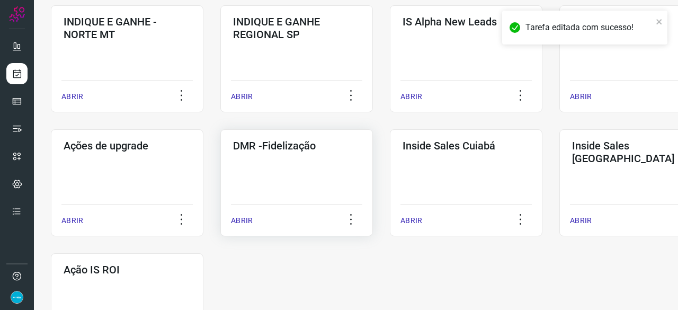
scroll to position [455, 0]
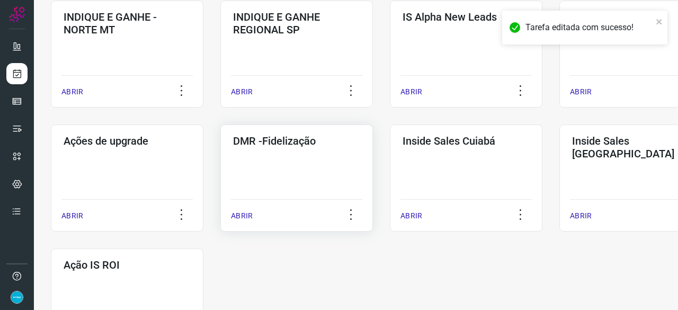
click at [242, 216] on p "ABRIR" at bounding box center [242, 215] width 22 height 11
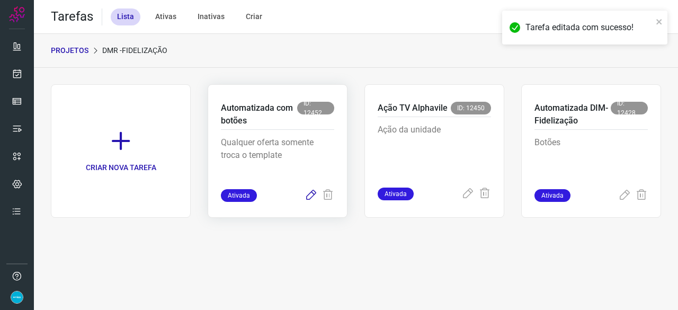
click at [311, 194] on icon at bounding box center [311, 195] width 13 height 13
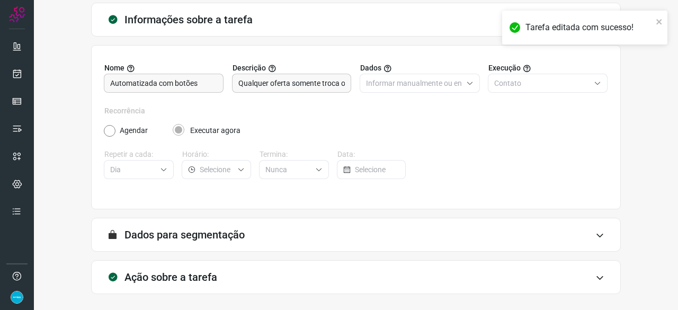
scroll to position [103, 0]
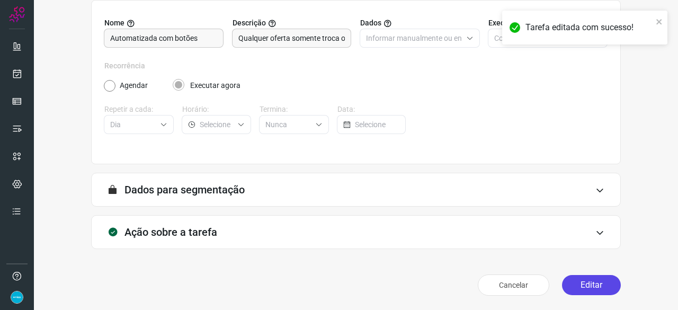
click at [593, 288] on button "Editar" at bounding box center [591, 285] width 59 height 20
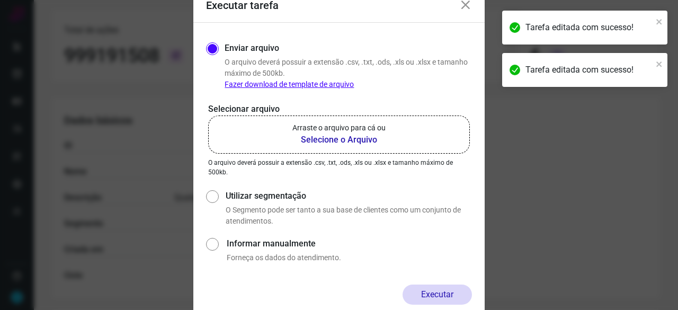
click at [330, 141] on b "Selecione o Arquivo" at bounding box center [338, 139] width 93 height 13
click at [0, 0] on input "Arraste o arquivo para cá ou Selecione o Arquivo" at bounding box center [0, 0] width 0 height 0
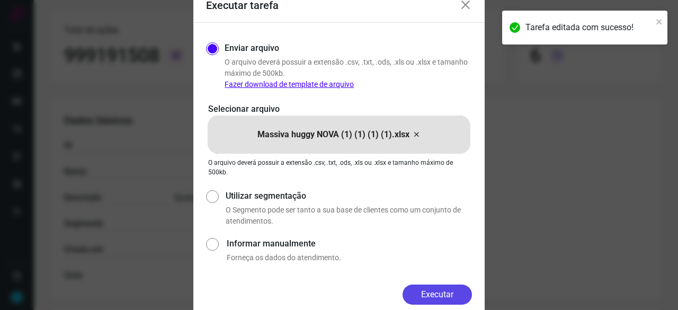
click at [444, 298] on button "Executar" at bounding box center [437, 294] width 69 height 20
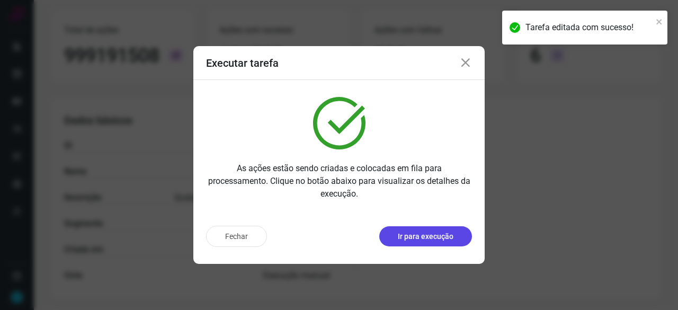
click at [430, 236] on p "Ir para execução" at bounding box center [426, 236] width 56 height 11
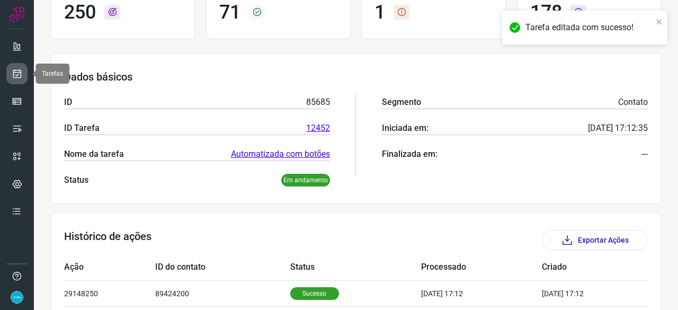
click at [19, 73] on icon at bounding box center [17, 73] width 11 height 11
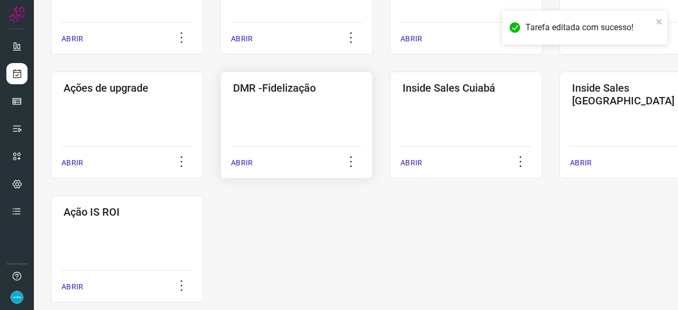
click at [245, 163] on p "ABRIR" at bounding box center [242, 162] width 22 height 11
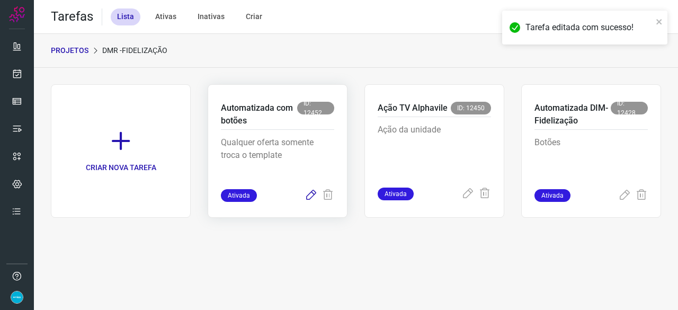
click at [311, 196] on icon at bounding box center [311, 195] width 13 height 13
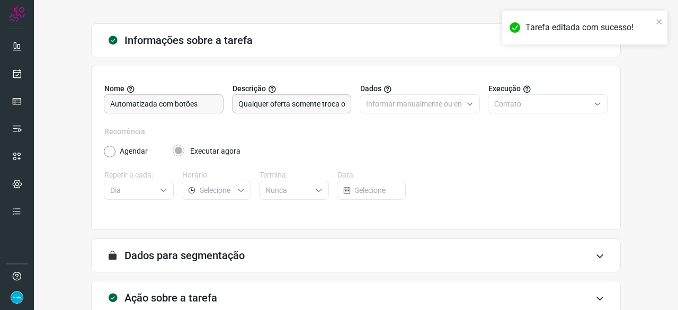
scroll to position [103, 0]
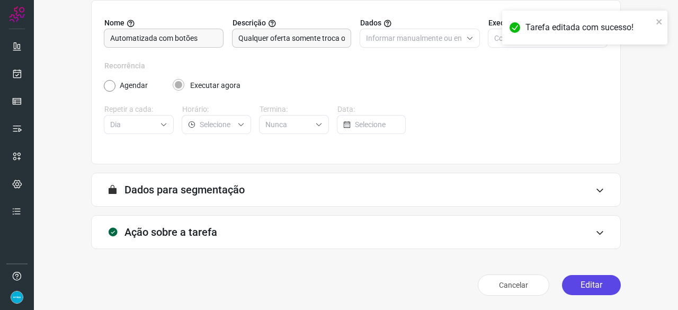
click at [587, 285] on button "Editar" at bounding box center [591, 285] width 59 height 20
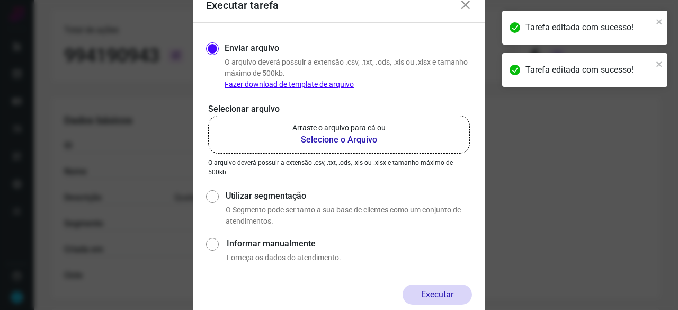
click at [318, 140] on b "Selecione o Arquivo" at bounding box center [338, 139] width 93 height 13
click at [0, 0] on input "Arraste o arquivo para cá ou Selecione o Arquivo" at bounding box center [0, 0] width 0 height 0
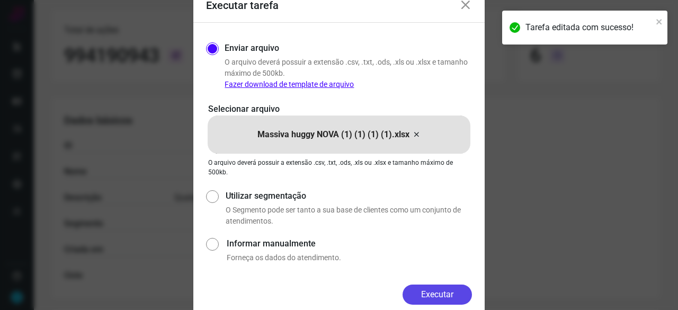
click at [441, 289] on button "Executar" at bounding box center [437, 294] width 69 height 20
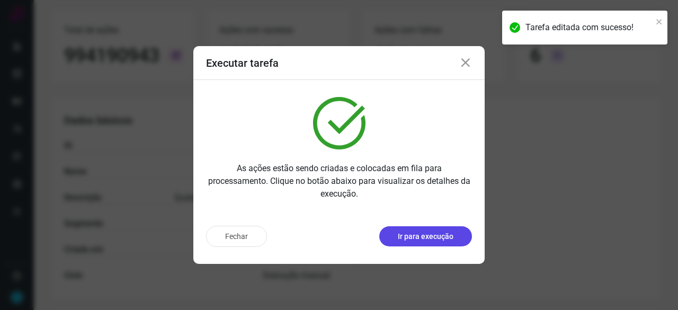
click at [411, 241] on p "Ir para execução" at bounding box center [426, 236] width 56 height 11
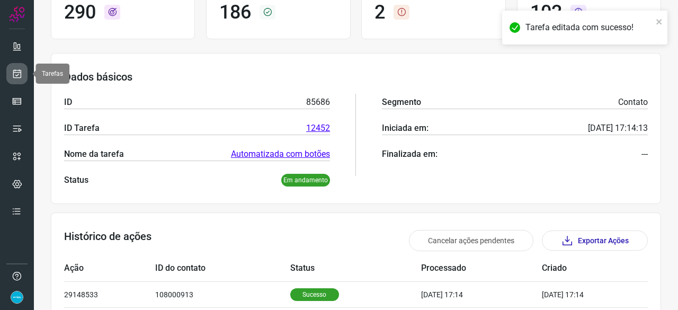
click at [17, 76] on icon at bounding box center [17, 73] width 11 height 11
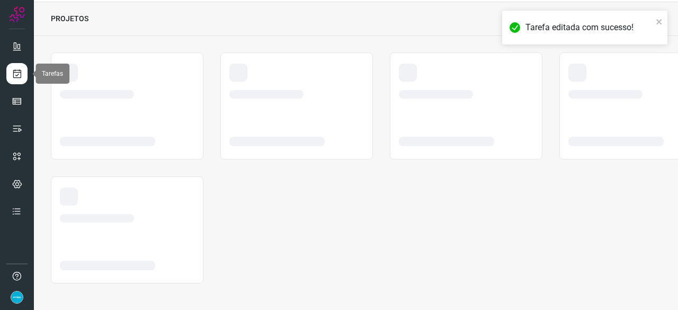
scroll to position [32, 0]
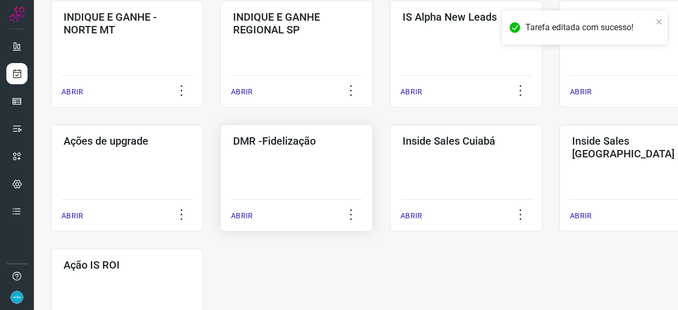
click at [242, 217] on p "ABRIR" at bounding box center [242, 215] width 22 height 11
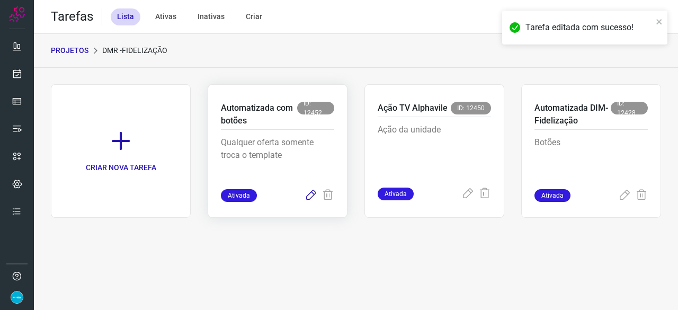
click at [308, 193] on icon at bounding box center [311, 195] width 13 height 13
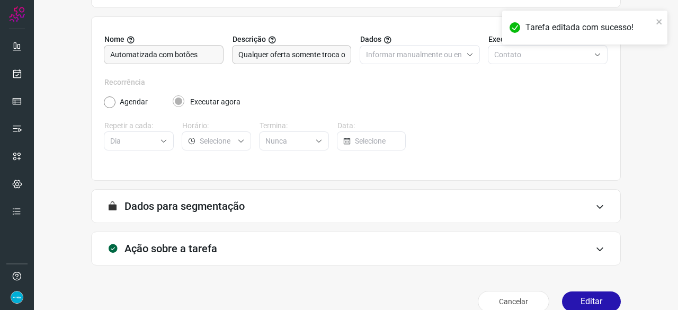
scroll to position [103, 0]
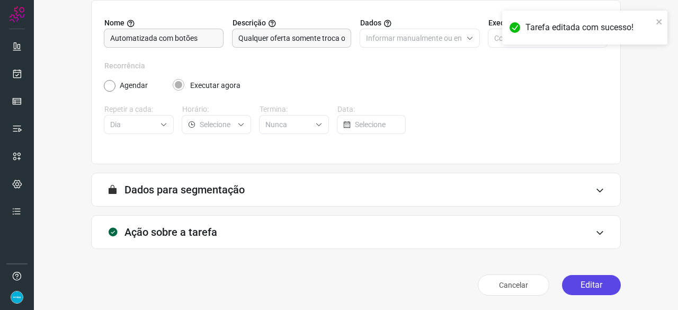
click at [570, 282] on button "Editar" at bounding box center [591, 285] width 59 height 20
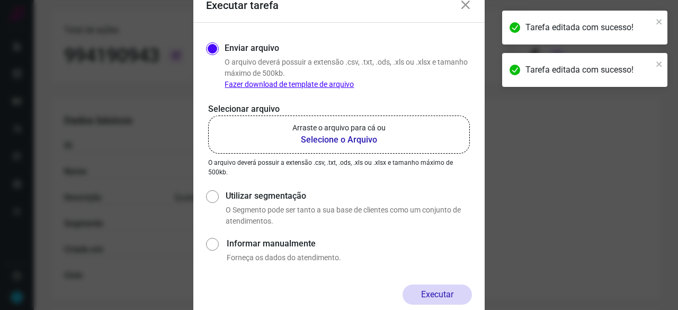
click at [323, 140] on b "Selecione o Arquivo" at bounding box center [338, 139] width 93 height 13
click at [0, 0] on input "Arraste o arquivo para cá ou Selecione o Arquivo" at bounding box center [0, 0] width 0 height 0
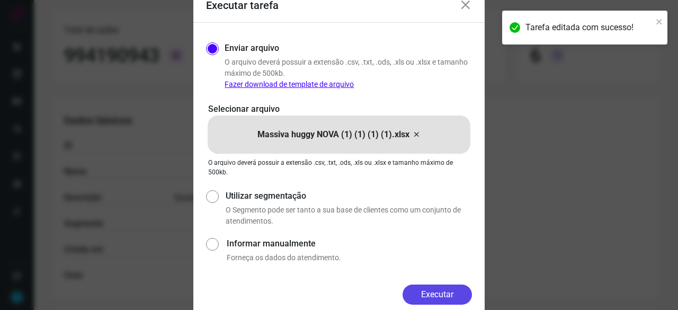
click at [458, 291] on button "Executar" at bounding box center [437, 294] width 69 height 20
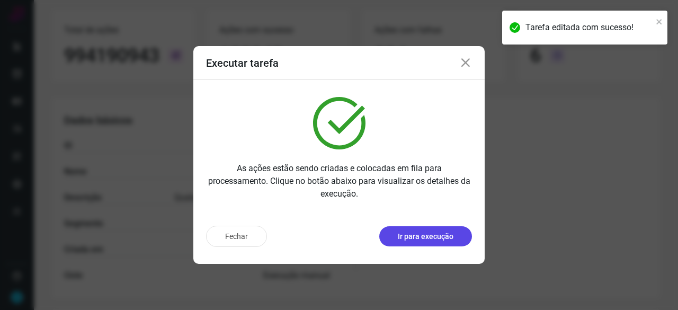
click at [453, 231] on button "Ir para execução" at bounding box center [425, 236] width 93 height 20
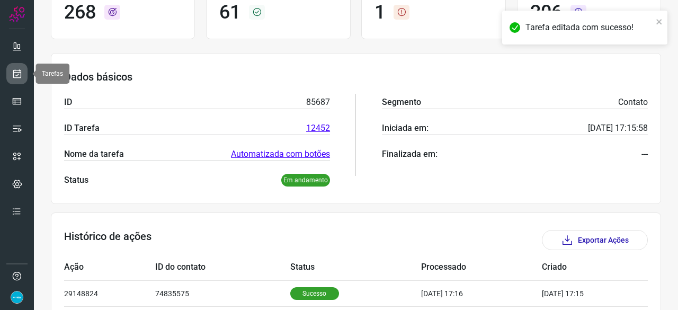
click at [20, 68] on icon at bounding box center [17, 73] width 11 height 11
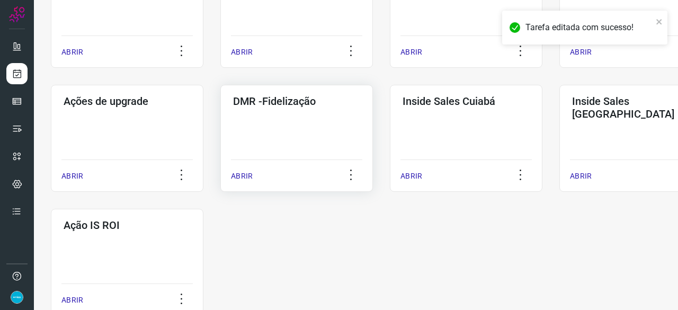
scroll to position [508, 0]
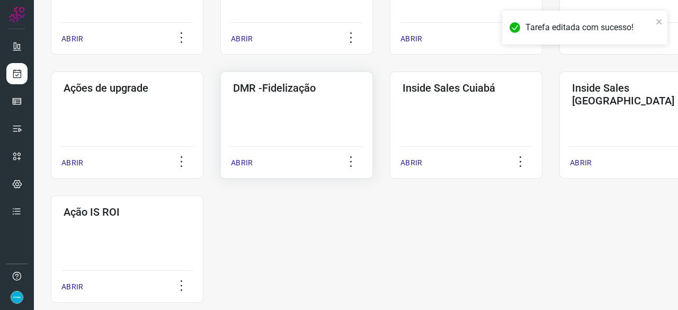
click at [250, 160] on p "ABRIR" at bounding box center [242, 162] width 22 height 11
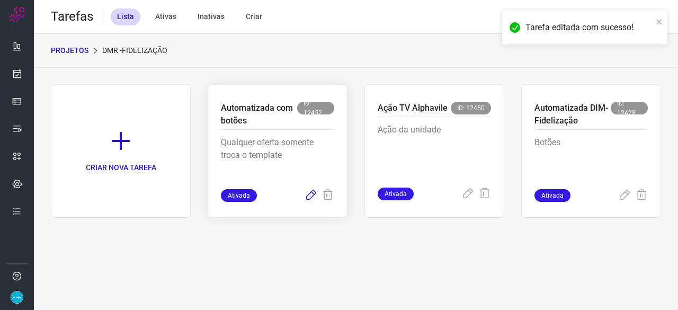
click at [311, 195] on icon at bounding box center [311, 195] width 13 height 13
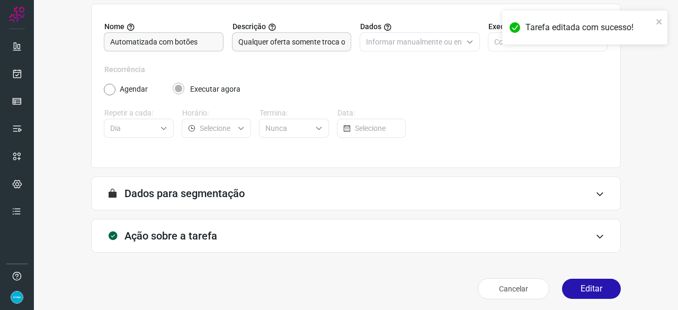
scroll to position [103, 0]
